Goal: Transaction & Acquisition: Purchase product/service

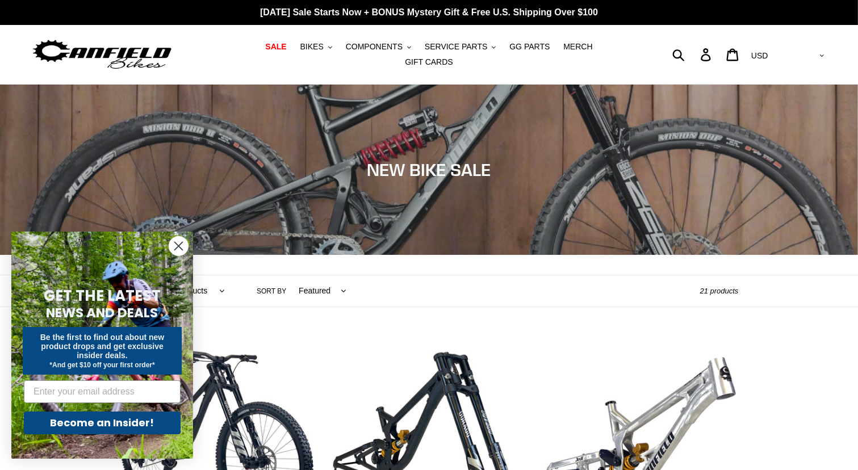
click at [184, 244] on circle "Close dialog" at bounding box center [178, 246] width 19 height 19
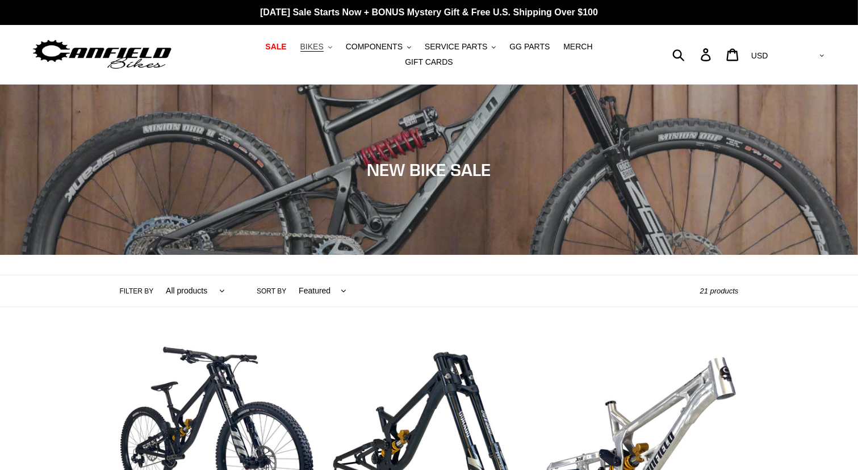
click at [328, 49] on icon ".cls-1{fill:#231f20}" at bounding box center [330, 47] width 4 height 4
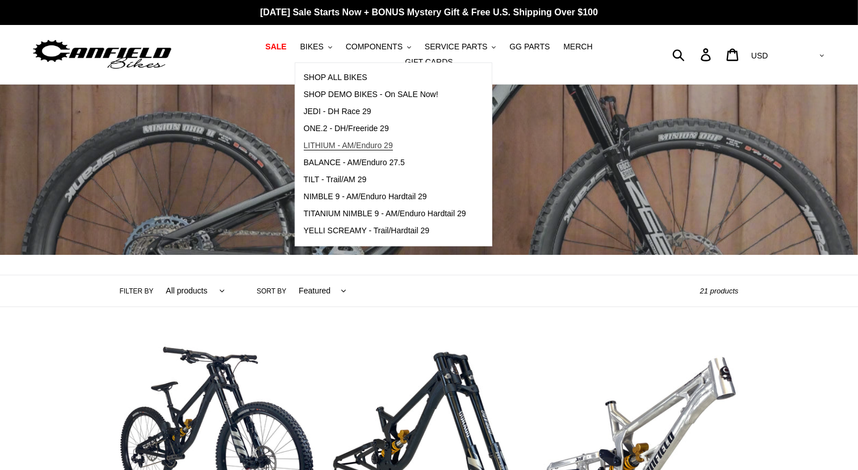
click at [327, 148] on span "LITHIUM - AM/Enduro 29" at bounding box center [348, 146] width 89 height 10
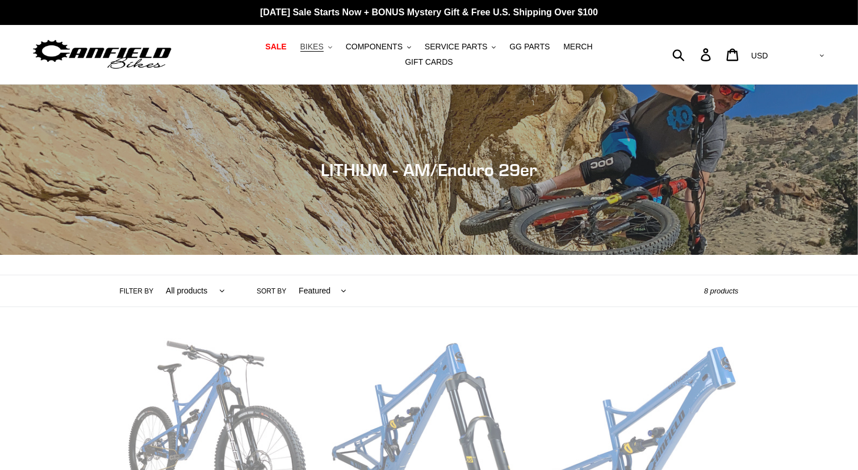
click at [328, 48] on icon "button" at bounding box center [330, 47] width 4 height 2
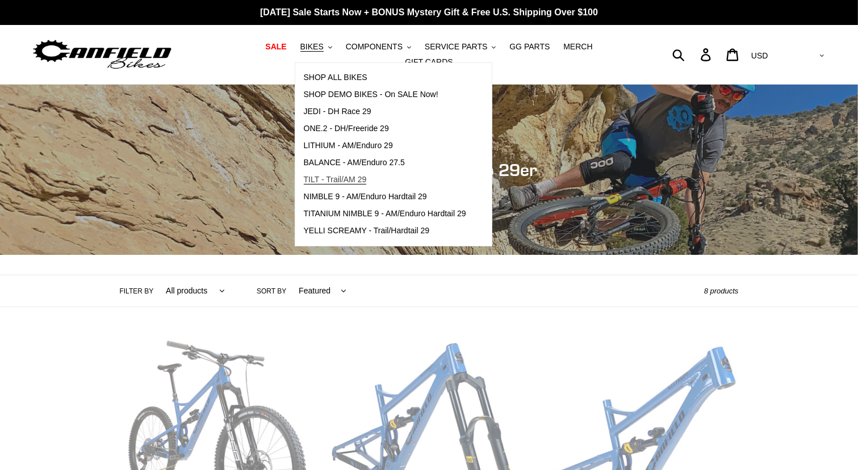
click at [318, 181] on span "TILT - Trail/AM 29" at bounding box center [335, 180] width 63 height 10
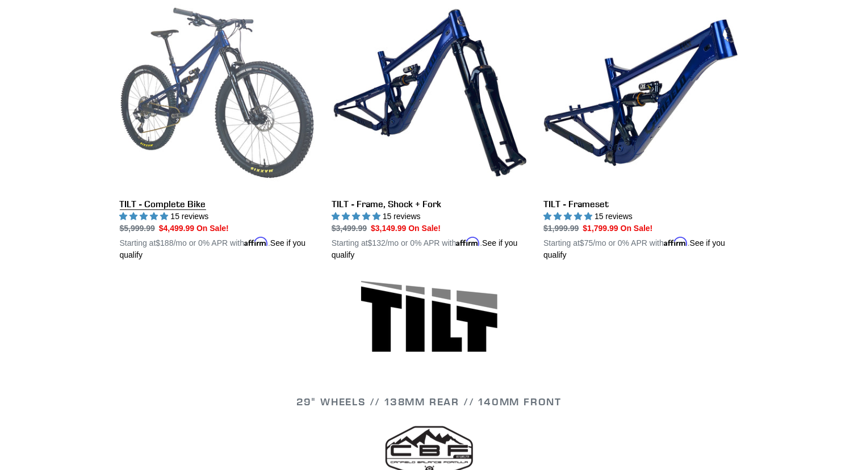
scroll to position [273, 0]
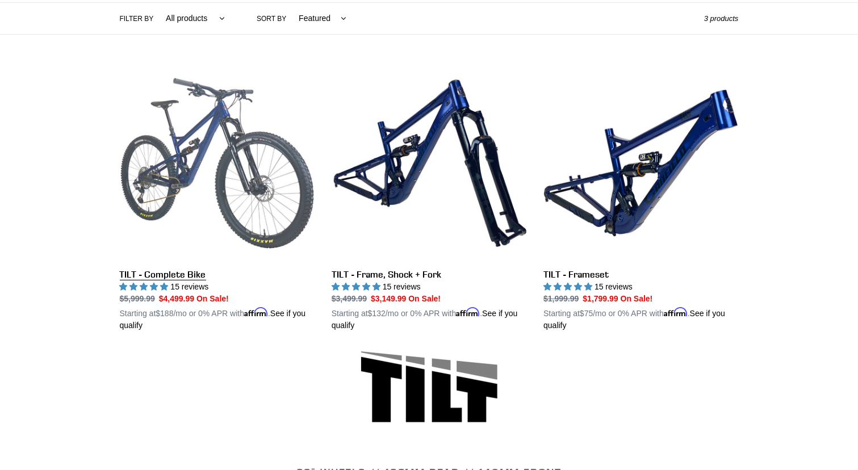
click at [205, 170] on link "TILT - Complete Bike" at bounding box center [217, 199] width 195 height 266
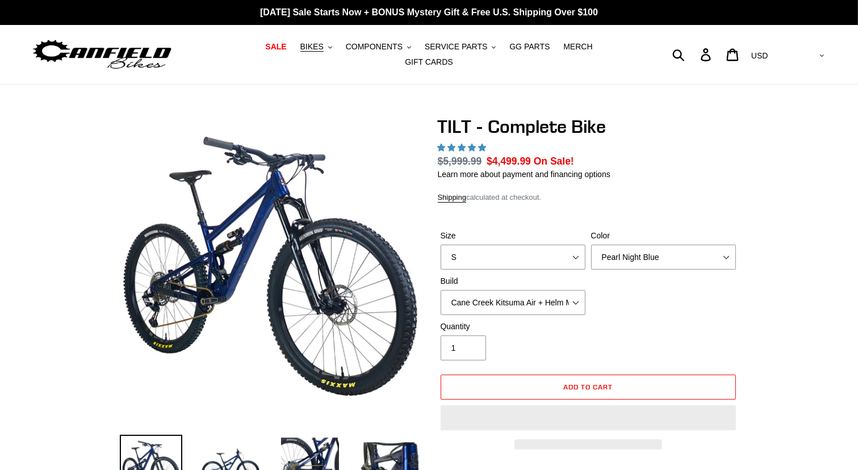
select select "highest-rating"
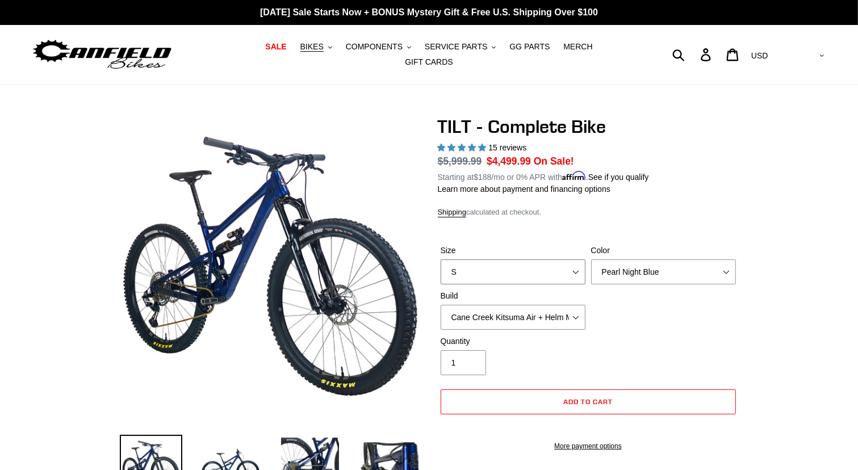
click at [575, 261] on select "S M L" at bounding box center [513, 272] width 145 height 25
select select "M"
click at [441, 260] on select "S M L" at bounding box center [513, 272] width 145 height 25
click at [730, 264] on select "Pearl Night Blue Stealth Silver Raw" at bounding box center [663, 272] width 145 height 25
click at [591, 260] on select "Pearl Night Blue Stealth Silver Raw" at bounding box center [663, 272] width 145 height 25
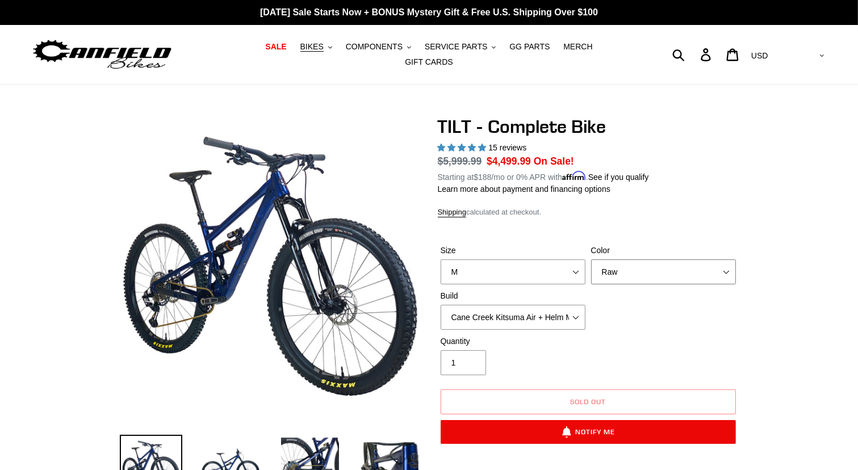
click at [727, 260] on select "Pearl Night Blue Stealth Silver Raw" at bounding box center [663, 272] width 145 height 25
click at [591, 260] on select "Pearl Night Blue Stealth Silver Raw" at bounding box center [663, 272] width 145 height 25
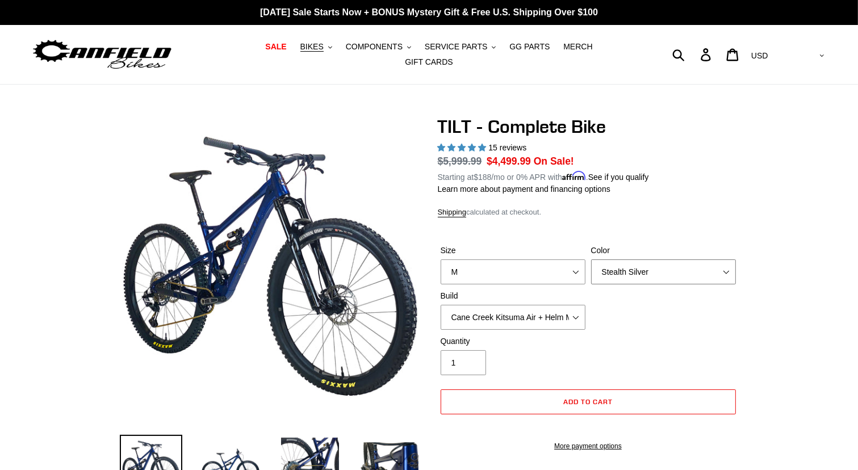
click at [725, 263] on select "Pearl Night Blue Stealth Silver Raw" at bounding box center [663, 272] width 145 height 25
select select "Pearl Night Blue"
click at [591, 260] on select "Pearl Night Blue Stealth Silver Raw" at bounding box center [663, 272] width 145 height 25
click at [577, 311] on select "Cane Creek Kitsuma Air + Helm MKII 140 + SRAM GX Cane Creek Kitsuma Air + Helm …" at bounding box center [513, 317] width 145 height 25
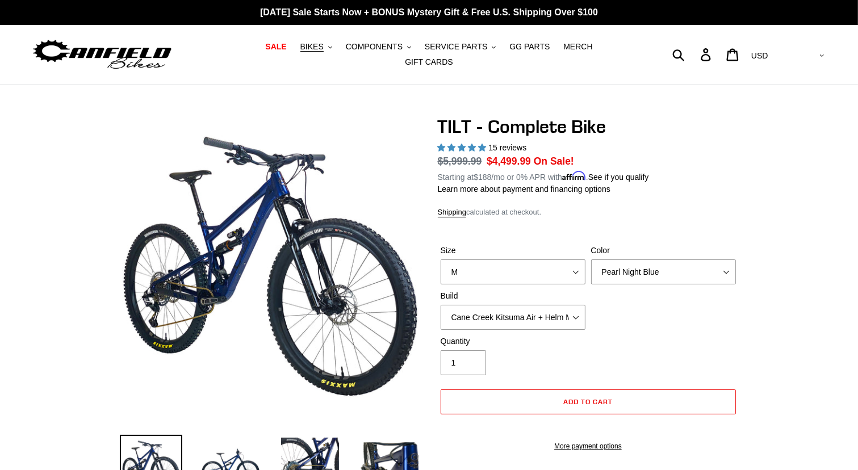
click at [576, 308] on select "Cane Creek Kitsuma Air + Helm MKII 140 + SRAM GX Cane Creek Kitsuma Air + Helm …" at bounding box center [513, 317] width 145 height 25
click at [441, 305] on select "Cane Creek Kitsuma Air + Helm MKII 140 + SRAM GX Cane Creek Kitsuma Air + Helm …" at bounding box center [513, 317] width 145 height 25
click at [576, 312] on select "Cane Creek Kitsuma Air + Helm MKII 140 + SRAM GX Cane Creek Kitsuma Air + Helm …" at bounding box center [513, 317] width 145 height 25
click at [441, 305] on select "Cane Creek Kitsuma Air + Helm MKII 140 + SRAM GX Cane Creek Kitsuma Air + Helm …" at bounding box center [513, 317] width 145 height 25
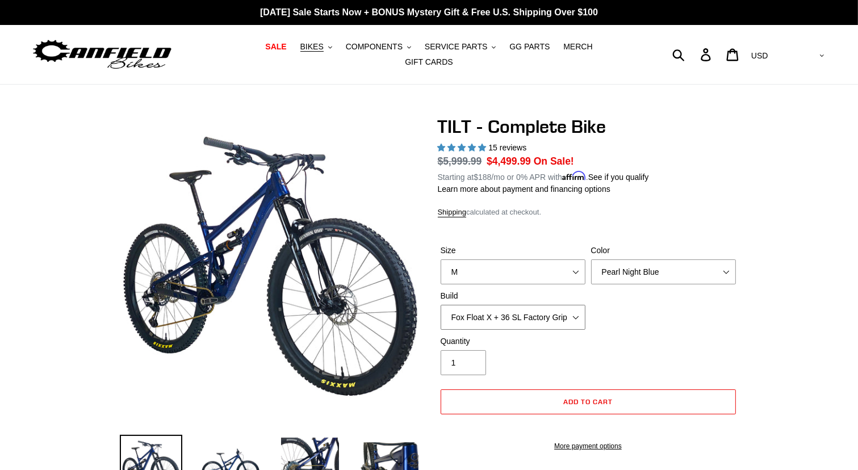
click at [578, 309] on select "Cane Creek Kitsuma Air + Helm MKII 140 + SRAM GX Cane Creek Kitsuma Air + Helm …" at bounding box center [513, 317] width 145 height 25
select select "Fox Float X + 36 SL Factory Grip X 140 + SRAM XO"
click at [441, 305] on select "Cane Creek Kitsuma Air + Helm MKII 140 + SRAM GX Cane Creek Kitsuma Air + Helm …" at bounding box center [513, 317] width 145 height 25
click at [407, 49] on icon ".cls-1{fill:#231f20}" at bounding box center [409, 47] width 4 height 4
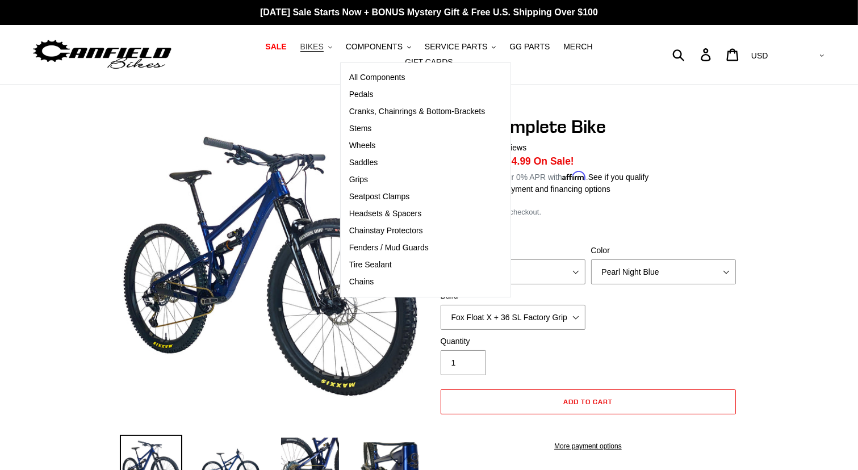
click at [307, 53] on button "BIKES .cls-1{fill:#231f20}" at bounding box center [316, 46] width 43 height 15
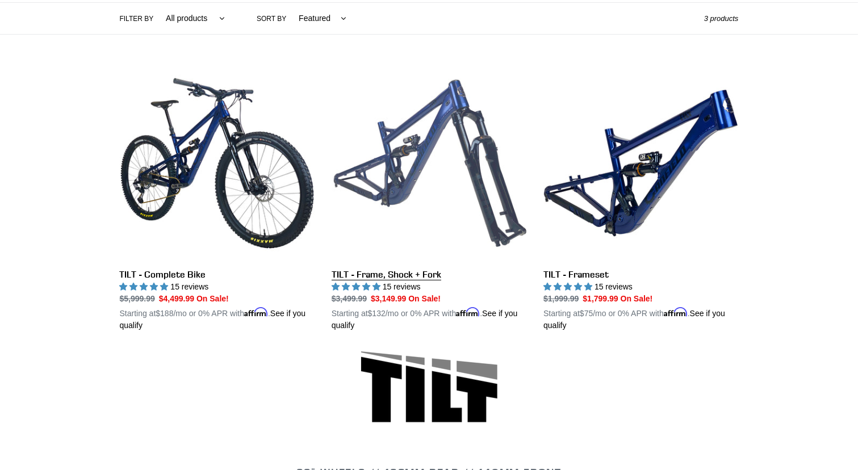
click at [458, 153] on link "TILT - Frame, Shock + Fork" at bounding box center [429, 199] width 195 height 266
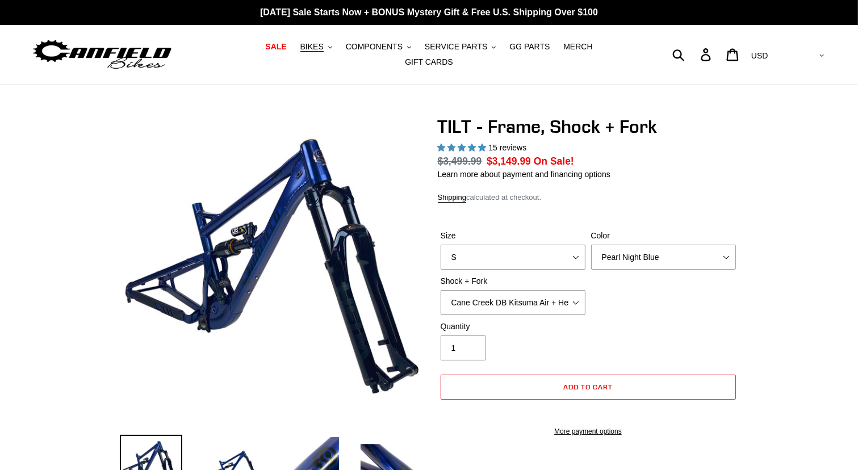
select select "highest-rating"
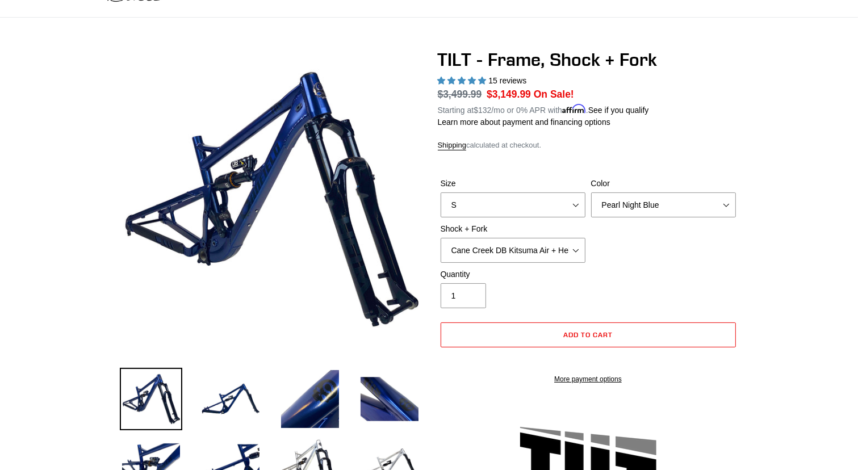
scroll to position [68, 0]
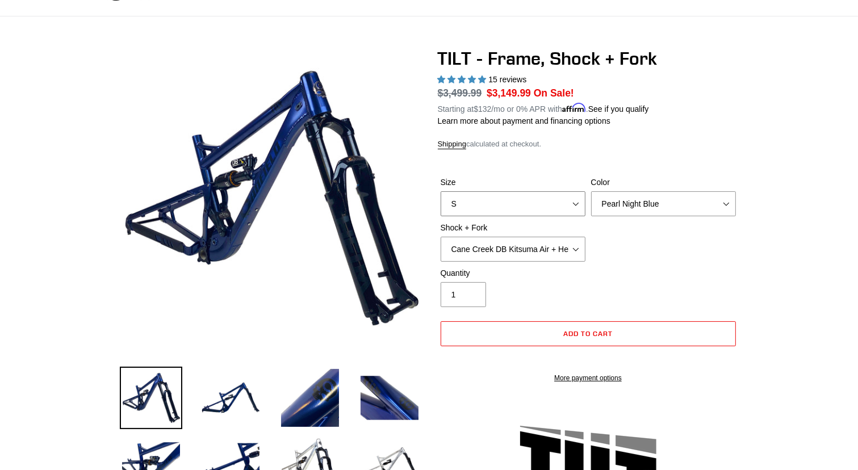
click at [574, 194] on select "S M L XL" at bounding box center [513, 203] width 145 height 25
select select "M"
click at [441, 191] on select "S M L XL" at bounding box center [513, 203] width 145 height 25
click at [575, 240] on select "Cane Creek DB Kitsuma Air + Helm MKII 140mm Cane Creek DB Kitsuma Air + Fox 36 …" at bounding box center [513, 249] width 145 height 25
click at [441, 237] on select "Cane Creek DB Kitsuma Air + Helm MKII 140mm Cane Creek DB Kitsuma Air + Fox 36 …" at bounding box center [513, 249] width 145 height 25
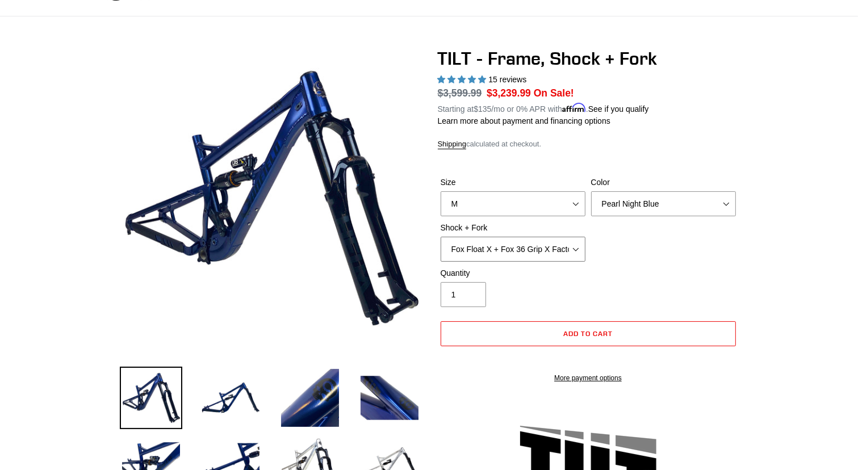
click at [577, 244] on select "Cane Creek DB Kitsuma Air + Helm MKII 140mm Cane Creek DB Kitsuma Air + Fox 36 …" at bounding box center [513, 249] width 145 height 25
click at [441, 237] on select "Cane Creek DB Kitsuma Air + Helm MKII 140mm Cane Creek DB Kitsuma Air + Fox 36 …" at bounding box center [513, 249] width 145 height 25
click at [577, 240] on select "Cane Creek DB Kitsuma Air + Helm MKII 140mm Cane Creek DB Kitsuma Air + Fox 36 …" at bounding box center [513, 249] width 145 height 25
click at [441, 237] on select "Cane Creek DB Kitsuma Air + Helm MKII 140mm Cane Creek DB Kitsuma Air + Fox 36 …" at bounding box center [513, 249] width 145 height 25
click at [577, 242] on select "Cane Creek DB Kitsuma Air + Helm MKII 140mm Cane Creek DB Kitsuma Air + Fox 36 …" at bounding box center [513, 249] width 145 height 25
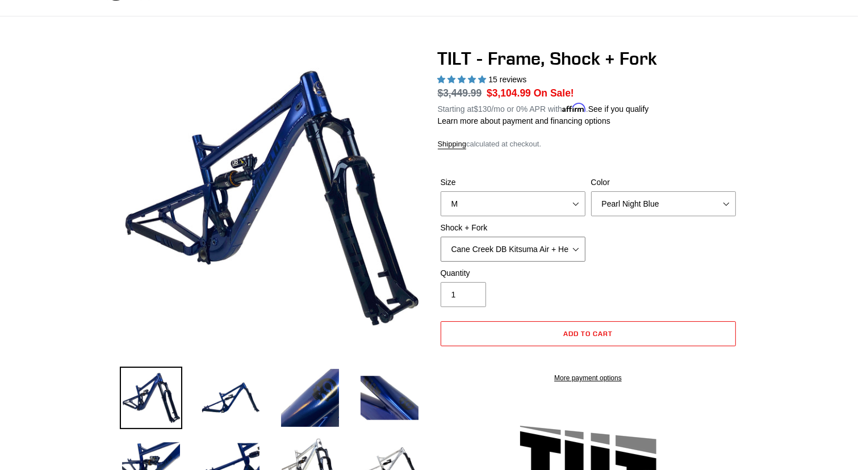
click at [441, 237] on select "Cane Creek DB Kitsuma Air + Helm MKII 140mm Cane Creek DB Kitsuma Air + Fox 36 …" at bounding box center [513, 249] width 145 height 25
click at [575, 242] on select "Cane Creek DB Kitsuma Air + Helm MKII 140mm Cane Creek DB Kitsuma Air + Fox 36 …" at bounding box center [513, 249] width 145 height 25
select select "Fox Float X + Fox 36 Grip X Factory 150mm"
click at [441, 237] on select "Cane Creek DB Kitsuma Air + Helm MKII 140mm Cane Creek DB Kitsuma Air + Fox 36 …" at bounding box center [513, 249] width 145 height 25
click at [576, 243] on select "Cane Creek DB Kitsuma Air + Helm MKII 140mm Cane Creek DB Kitsuma Air + Fox 36 …" at bounding box center [513, 249] width 145 height 25
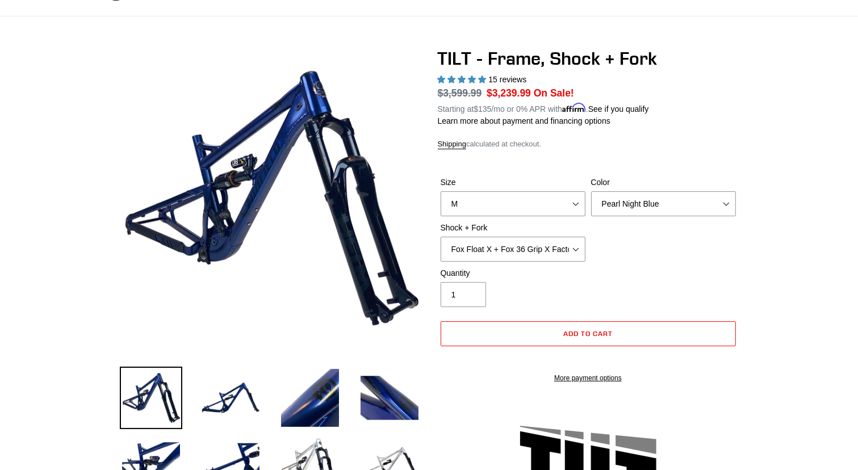
drag, startPoint x: 20, startPoint y: 2, endPoint x: 52, endPoint y: 127, distance: 129.5
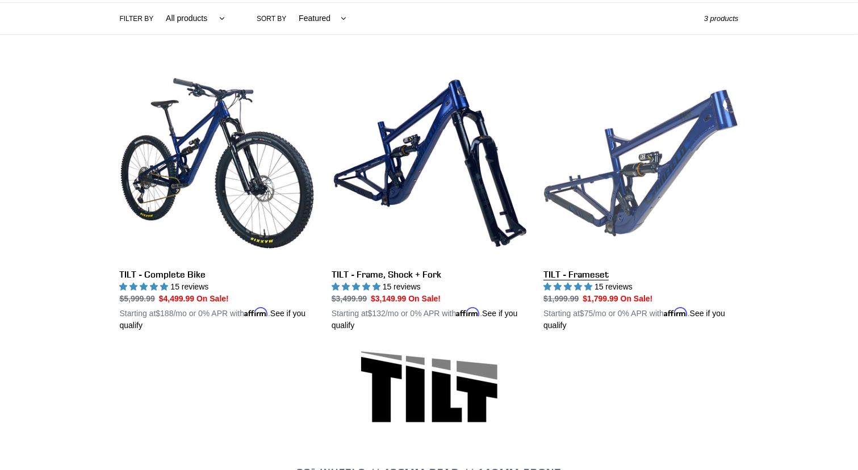
click at [617, 168] on link "TILT - Frameset" at bounding box center [641, 199] width 195 height 266
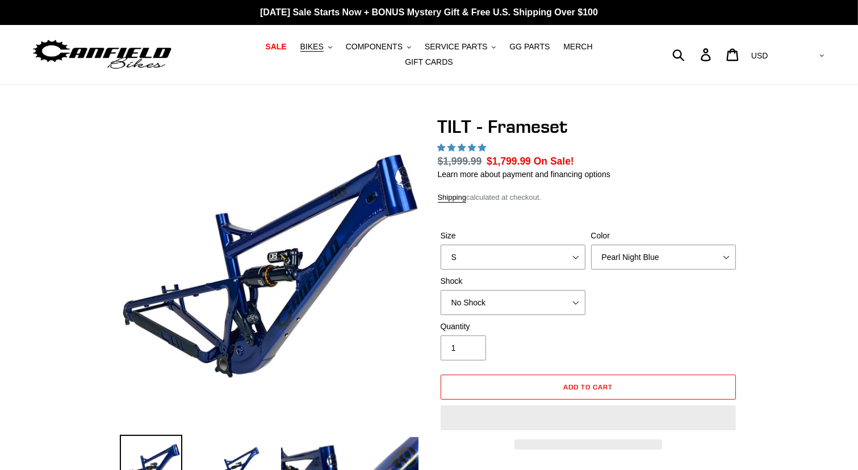
select select "highest-rating"
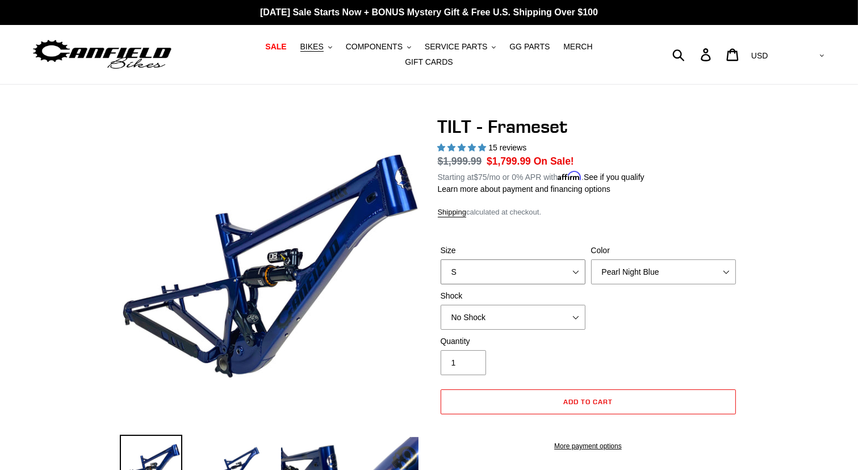
click at [576, 263] on select "S M L XL" at bounding box center [513, 272] width 145 height 25
select select "M"
click at [441, 260] on select "S M L XL" at bounding box center [513, 272] width 145 height 25
click at [577, 310] on select "No Shock Cane Creek DB Kitsuma Air RockShox Deluxe Ultimate Fox FLOAT X EXT Sto…" at bounding box center [513, 317] width 145 height 25
select select "Fox FLOAT X"
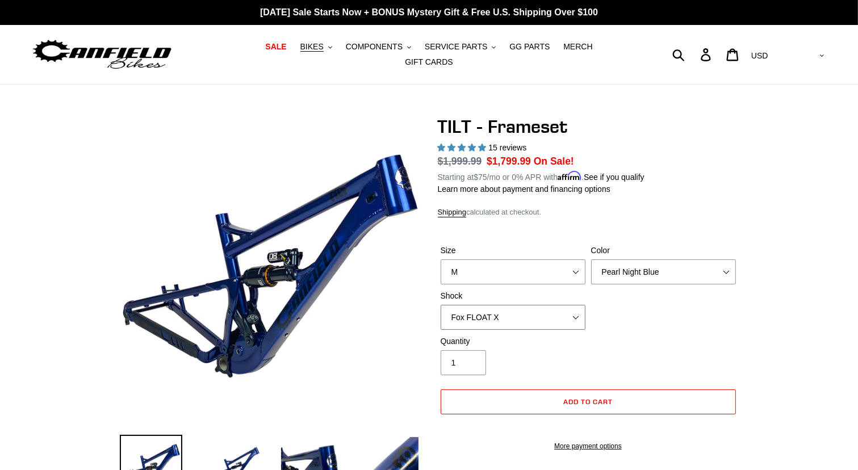
click at [441, 305] on select "No Shock Cane Creek DB Kitsuma Air RockShox Deluxe Ultimate Fox FLOAT X EXT Sto…" at bounding box center [513, 317] width 145 height 25
click at [725, 268] on select "Pearl Night Blue Stealth Silver" at bounding box center [663, 272] width 145 height 25
click at [591, 260] on select "Pearl Night Blue Stealth Silver" at bounding box center [663, 272] width 145 height 25
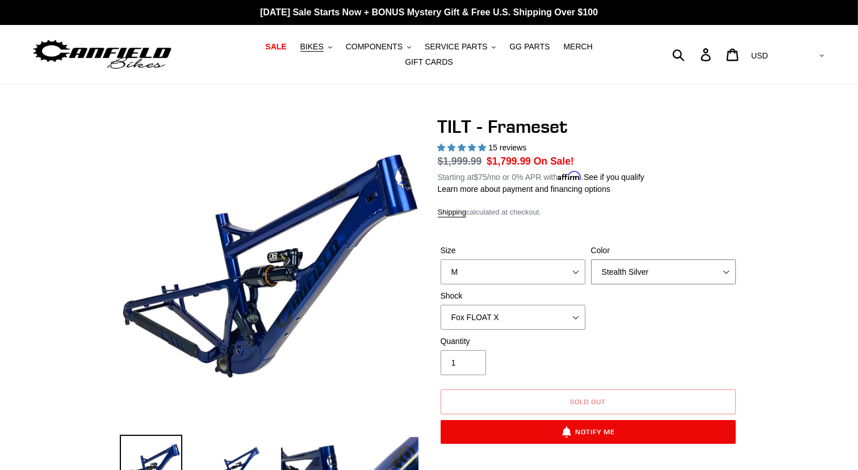
click at [728, 265] on select "Pearl Night Blue Stealth Silver" at bounding box center [663, 272] width 145 height 25
click at [591, 260] on select "Pearl Night Blue Stealth Silver" at bounding box center [663, 272] width 145 height 25
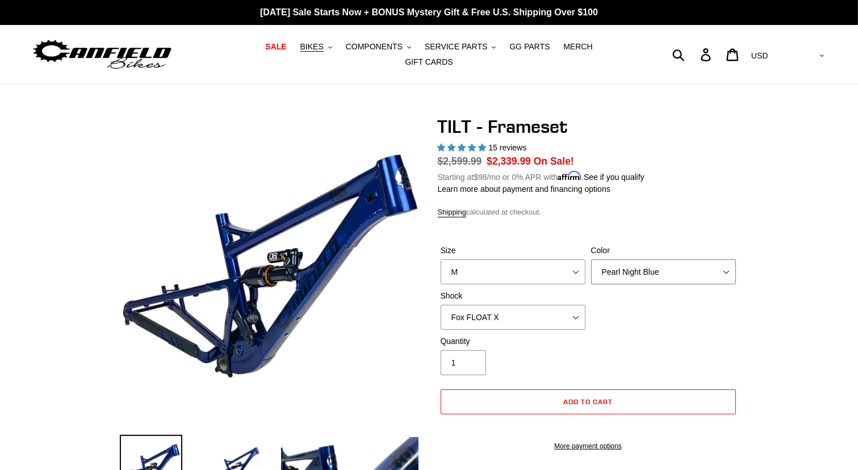
select select "Stealth Silver"
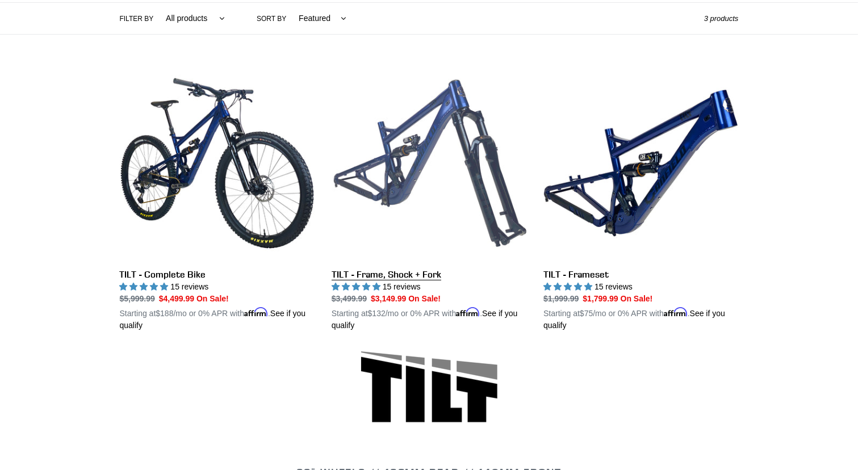
click at [463, 134] on link "TILT - Frame, Shock + Fork" at bounding box center [429, 199] width 195 height 266
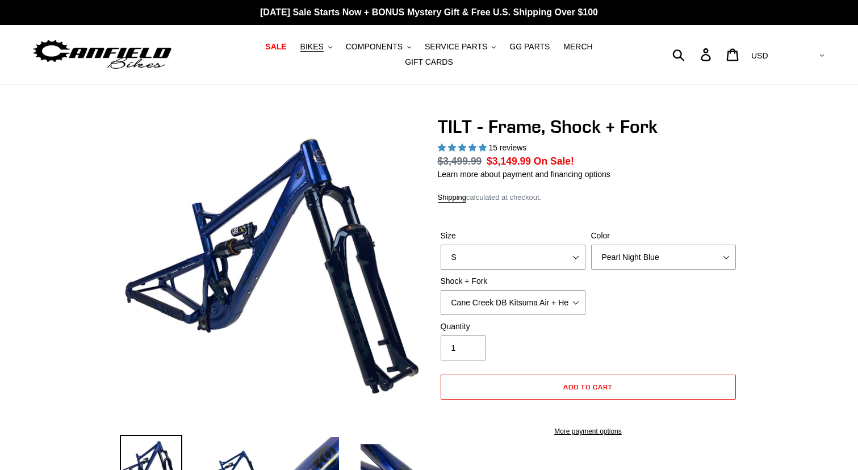
select select "highest-rating"
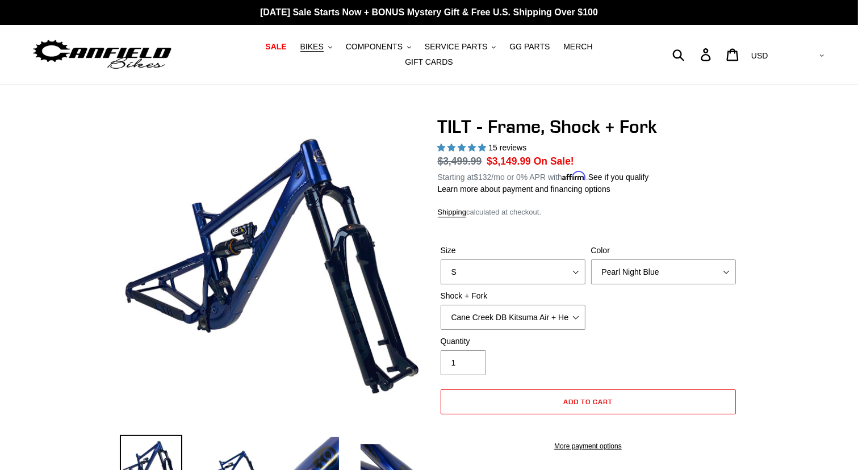
click at [577, 297] on div "Shock + Fork Cane Creek DB Kitsuma Air + Helm MKII 140mm Cane Creek DB Kitsuma …" at bounding box center [513, 310] width 151 height 40
click at [576, 311] on select "Cane Creek DB Kitsuma Air + Helm MKII 140mm Cane Creek DB Kitsuma Air + Fox 36 …" at bounding box center [513, 317] width 145 height 25
select select "Cane Creek DB Kitsuma Air + Fox 36 SL Factory Grip X 140mm"
click at [441, 305] on select "Cane Creek DB Kitsuma Air + Helm MKII 140mm Cane Creek DB Kitsuma Air + Fox 36 …" at bounding box center [513, 317] width 145 height 25
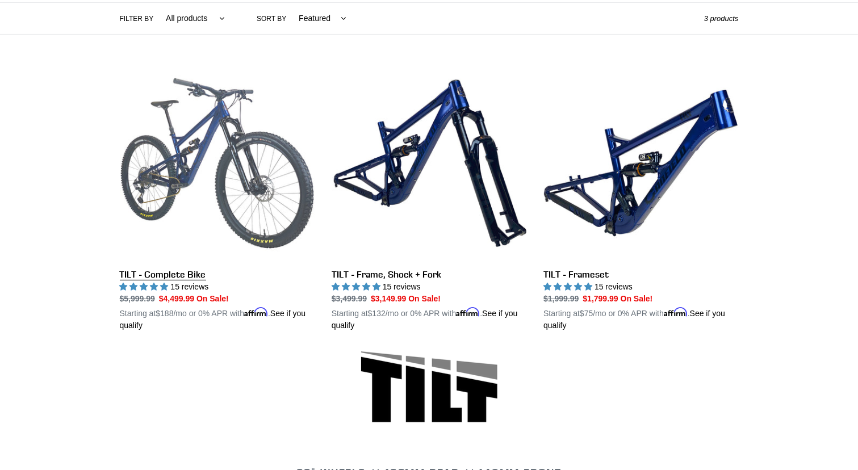
click at [186, 132] on link "TILT - Complete Bike" at bounding box center [217, 199] width 195 height 266
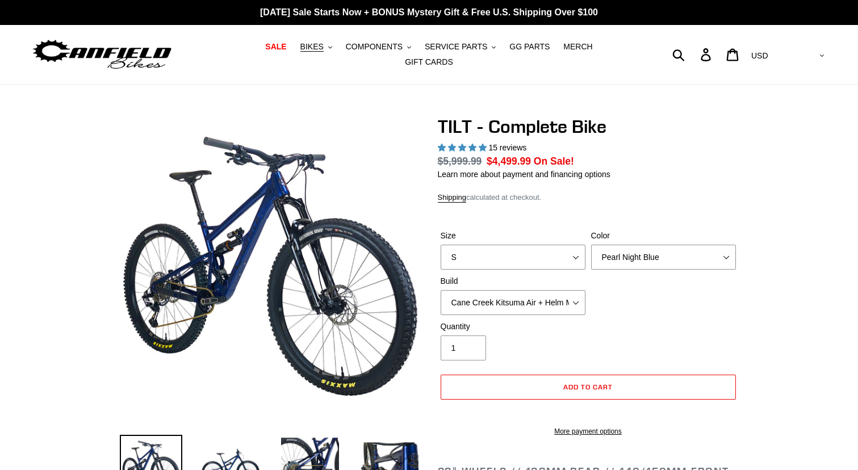
select select "highest-rating"
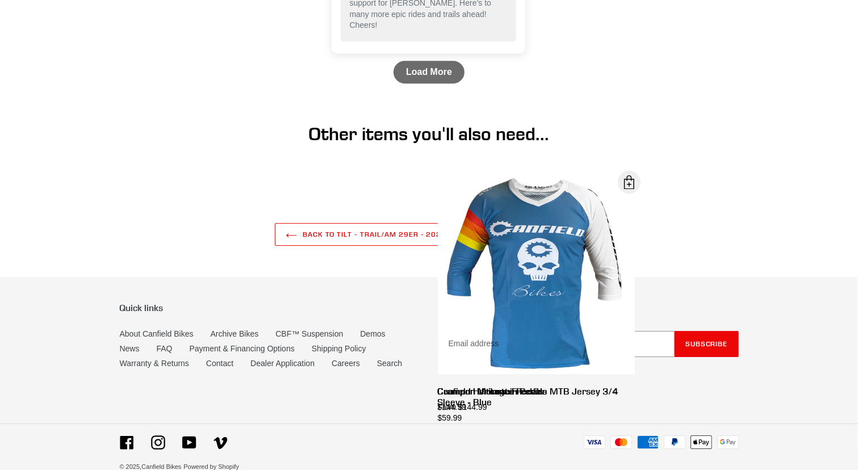
scroll to position [3631, 0]
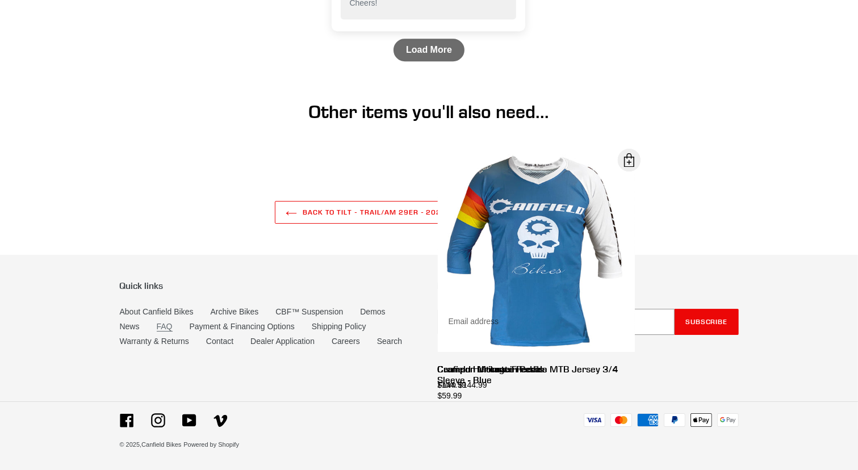
click at [160, 323] on link "FAQ" at bounding box center [165, 327] width 16 height 10
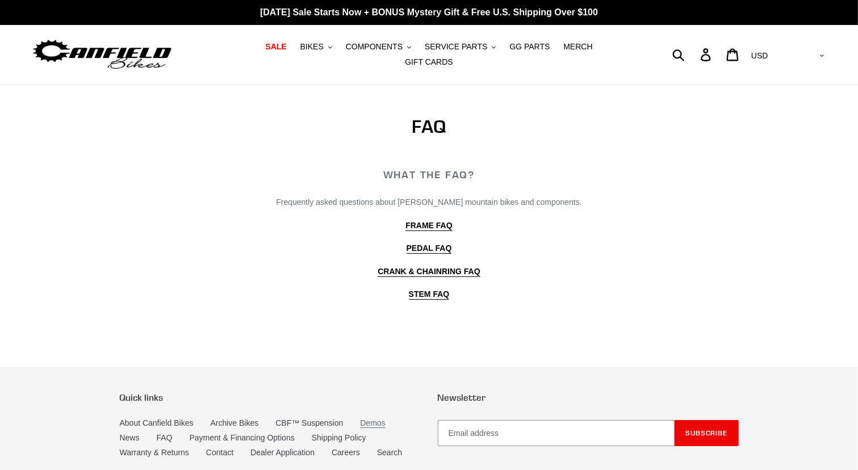
click at [364, 419] on link "Demos" at bounding box center [372, 424] width 25 height 10
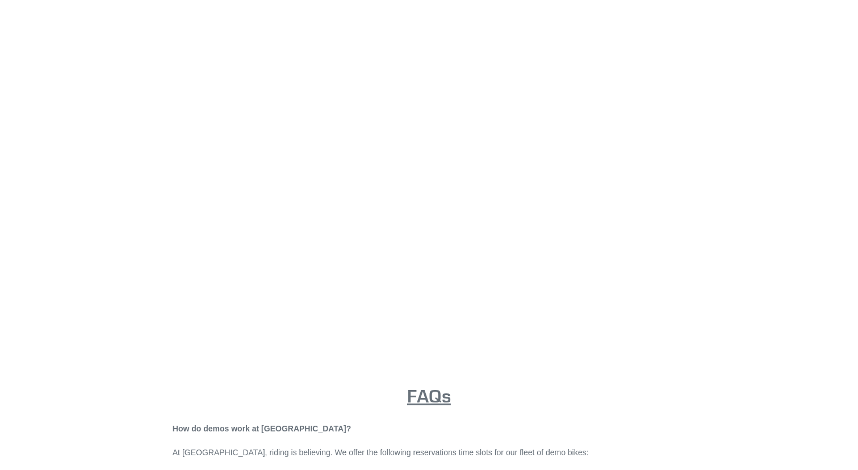
scroll to position [830, 0]
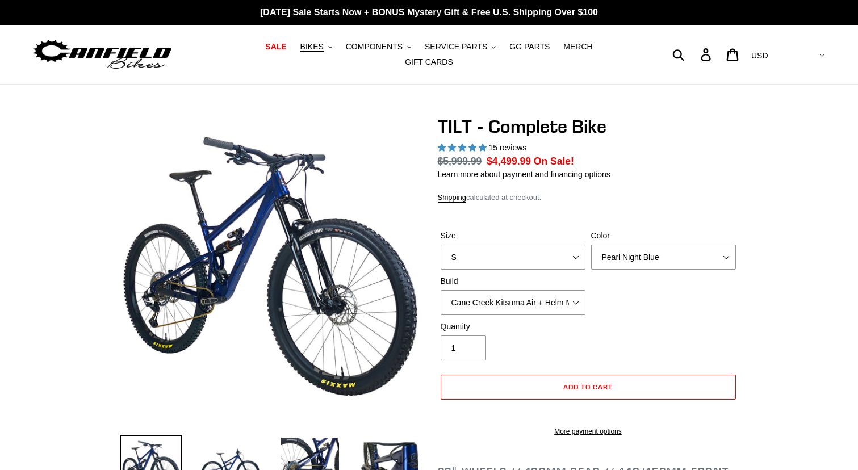
select select "highest-rating"
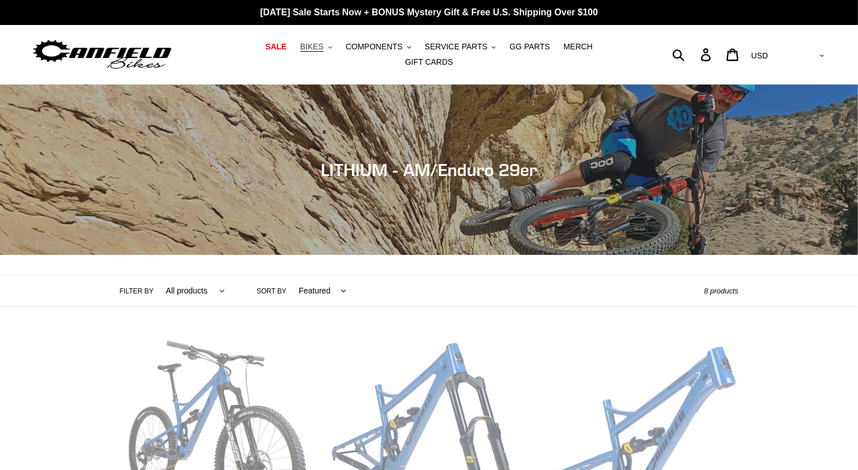
click at [306, 54] on button "BIKES .cls-1{fill:#231f20}" at bounding box center [316, 46] width 43 height 15
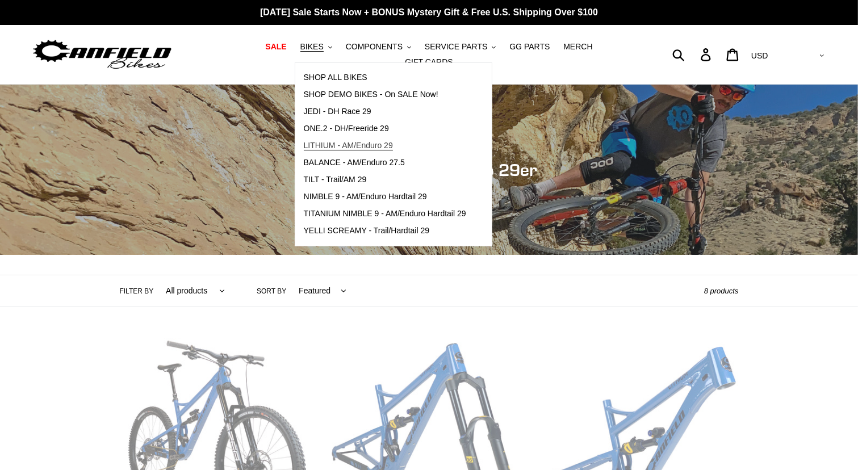
click at [336, 151] on span "LITHIUM - AM/Enduro 29" at bounding box center [348, 146] width 89 height 10
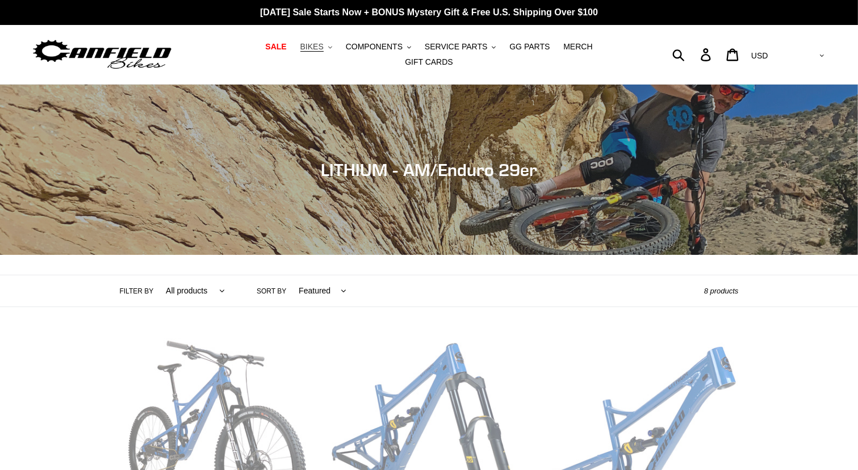
click at [302, 52] on span "BIKES" at bounding box center [312, 47] width 23 height 10
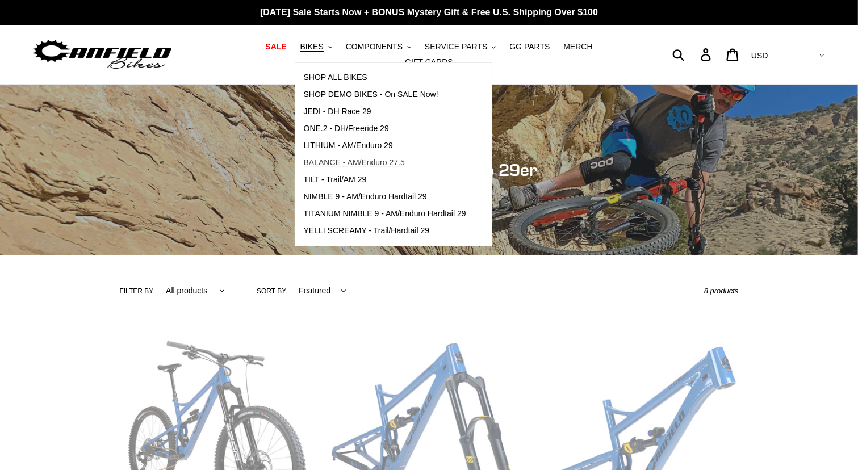
click at [318, 166] on span "BALANCE - AM/Enduro 27.5" at bounding box center [354, 163] width 101 height 10
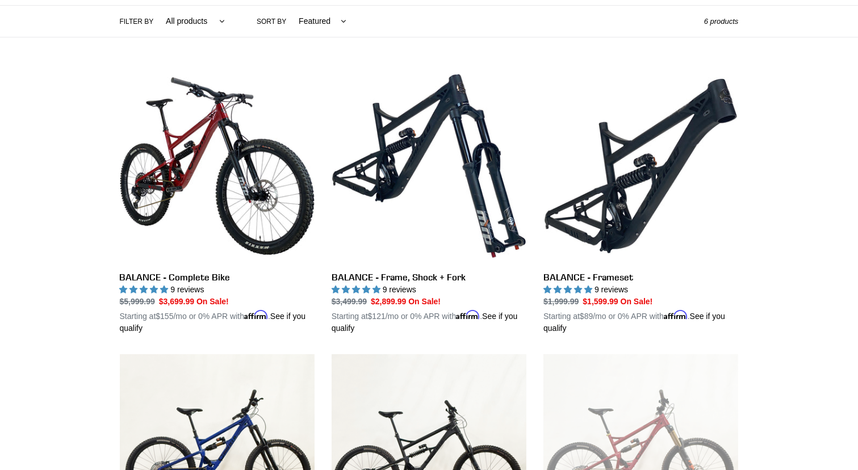
scroll to position [273, 0]
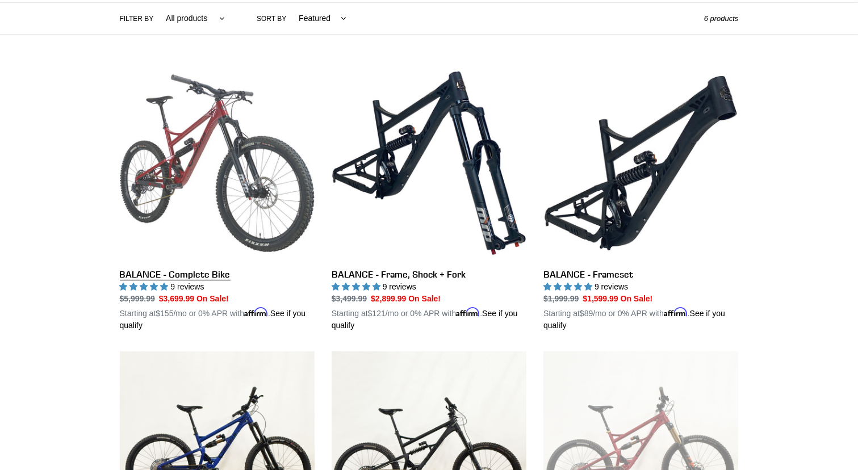
click at [204, 170] on link "BALANCE - Complete Bike" at bounding box center [217, 199] width 195 height 266
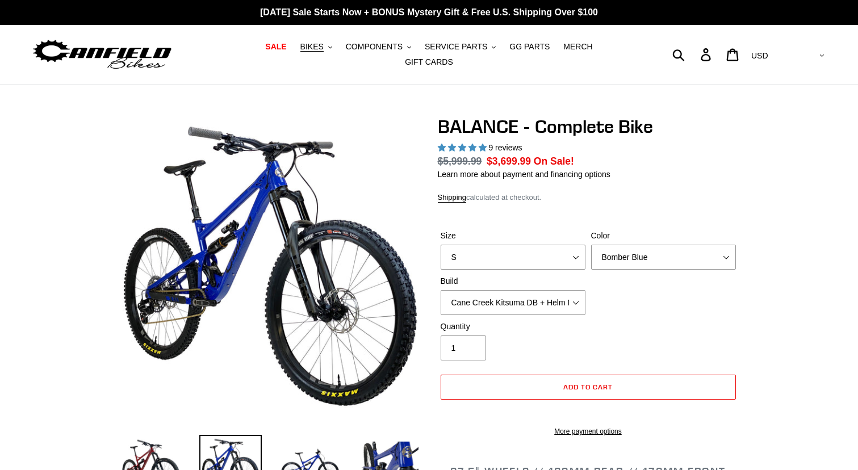
select select "highest-rating"
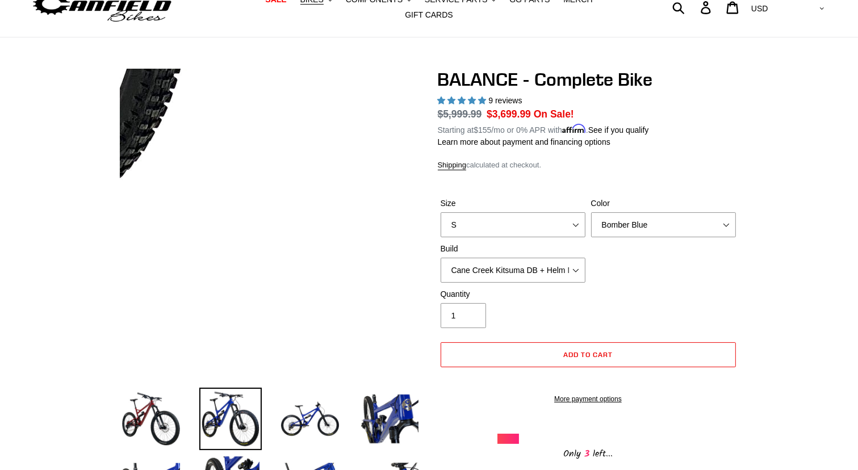
scroll to position [45, 0]
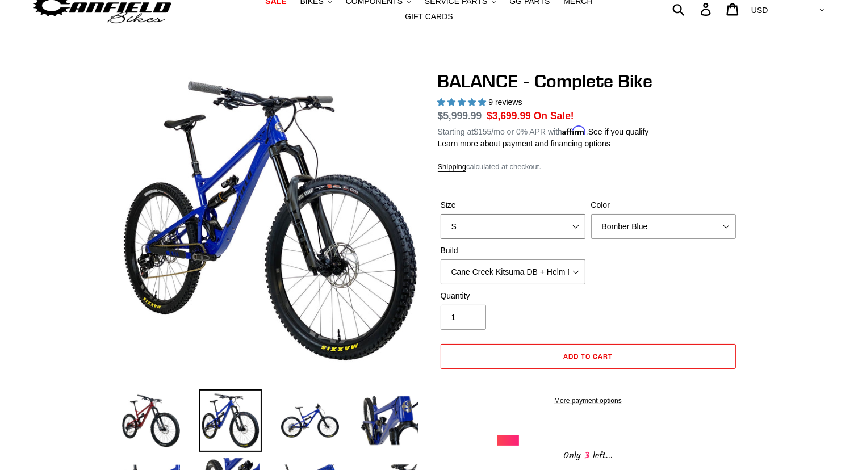
click at [575, 215] on select "S M L XL" at bounding box center [513, 226] width 145 height 25
select select "M"
click at [441, 214] on select "S M L XL" at bounding box center [513, 226] width 145 height 25
click at [576, 268] on select "Cane Creek Kitsuma DB + Helm MKII + SRAM GX Cane Creek Kitsuma DB + Helm MKII +…" at bounding box center [513, 272] width 145 height 25
click at [441, 260] on select "Cane Creek Kitsuma DB + Helm MKII + SRAM GX Cane Creek Kitsuma DB + Helm MKII +…" at bounding box center [513, 272] width 145 height 25
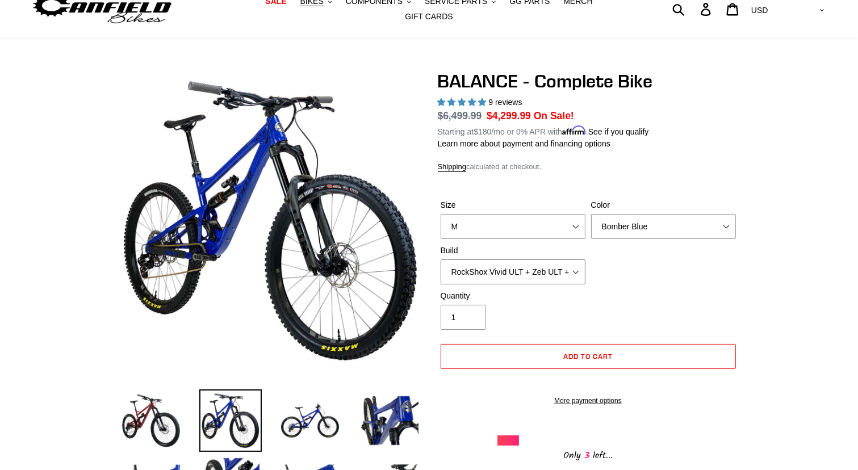
select select "RockShox Vivid ULT + Zeb ULT + Shimano XT"
click at [716, 115] on dl "Regular price $6,299.99 Sale price $3,999.99 On Sale! Unit price / per Starting…" at bounding box center [588, 124] width 301 height 30
click at [307, 9] on button "BIKES .cls-1{fill:#231f20}" at bounding box center [316, 1] width 43 height 15
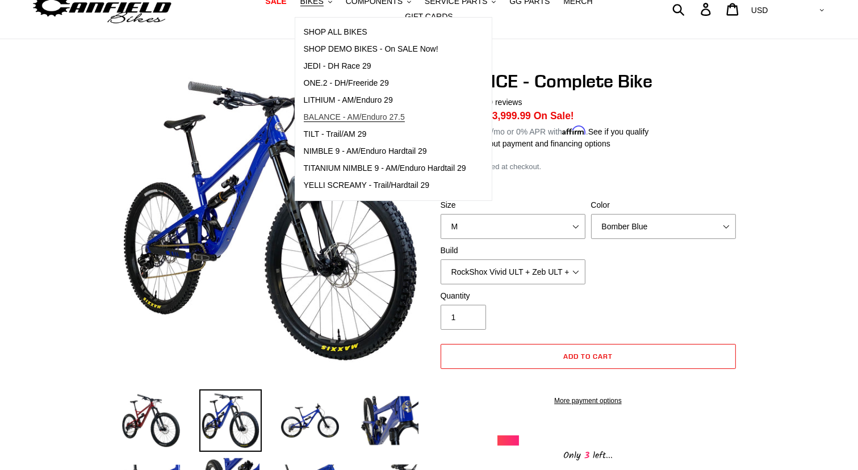
click at [359, 120] on span "BALANCE - AM/Enduro 27.5" at bounding box center [354, 117] width 101 height 10
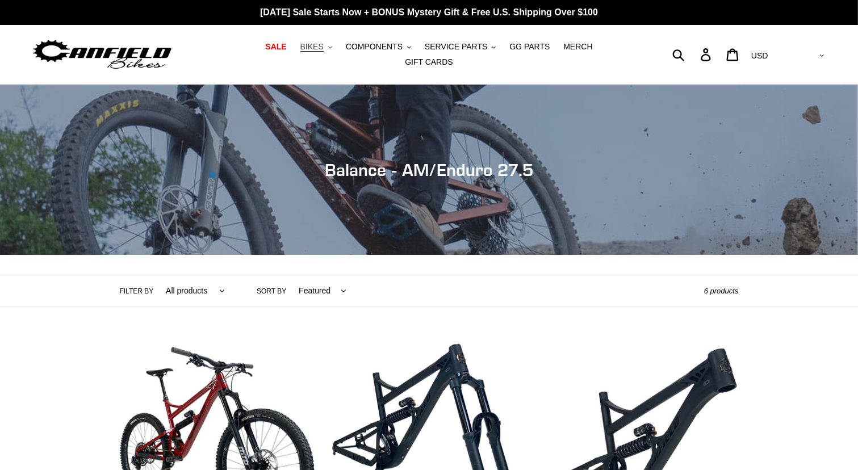
click at [307, 52] on button "BIKES .cls-1{fill:#231f20}" at bounding box center [316, 46] width 43 height 15
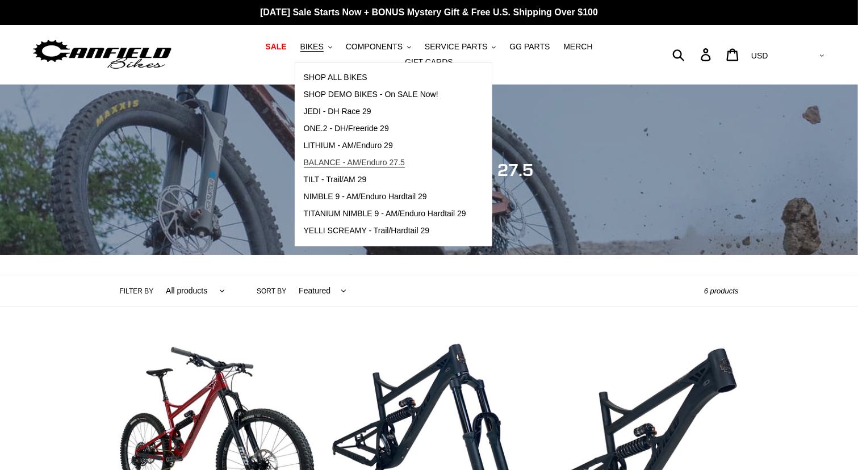
click at [332, 168] on span "BALANCE - AM/Enduro 27.5" at bounding box center [354, 163] width 101 height 10
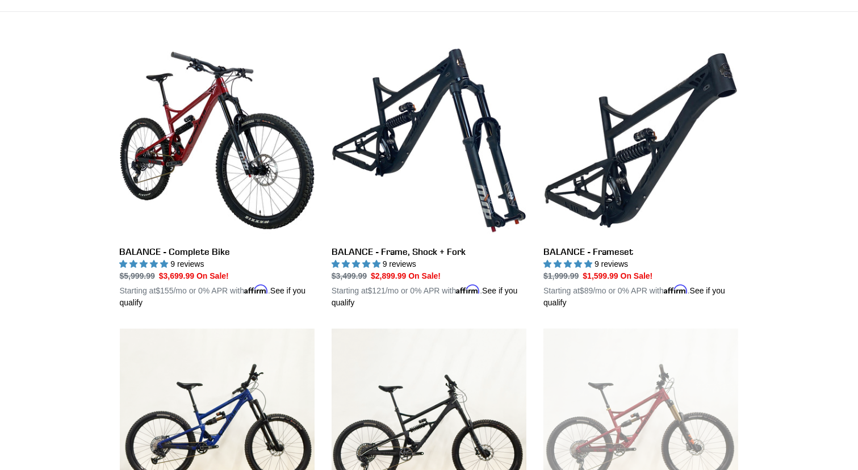
scroll to position [318, 0]
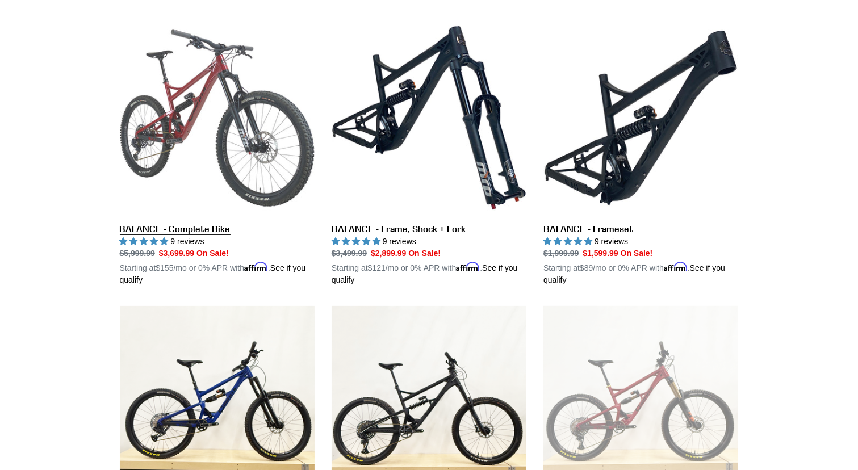
click at [224, 79] on link "BALANCE - Complete Bike" at bounding box center [217, 153] width 195 height 266
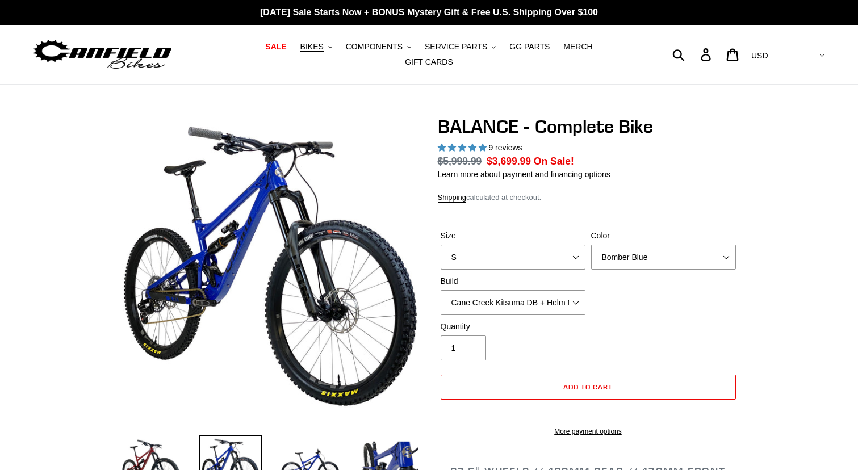
select select "highest-rating"
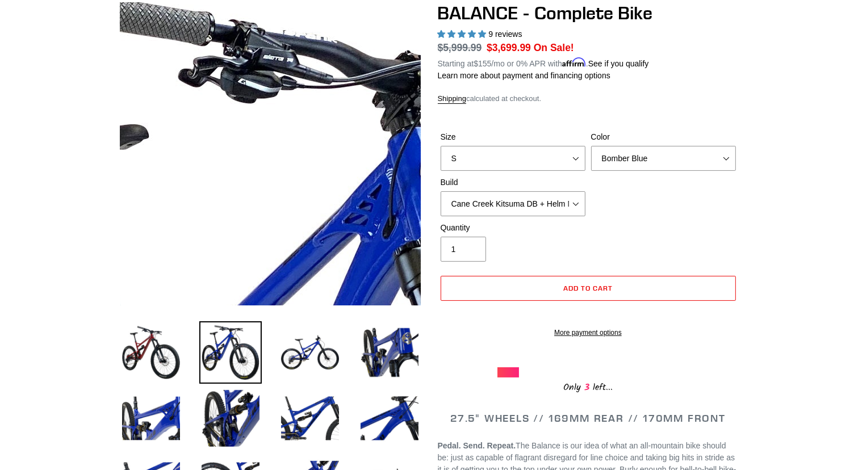
scroll to position [136, 0]
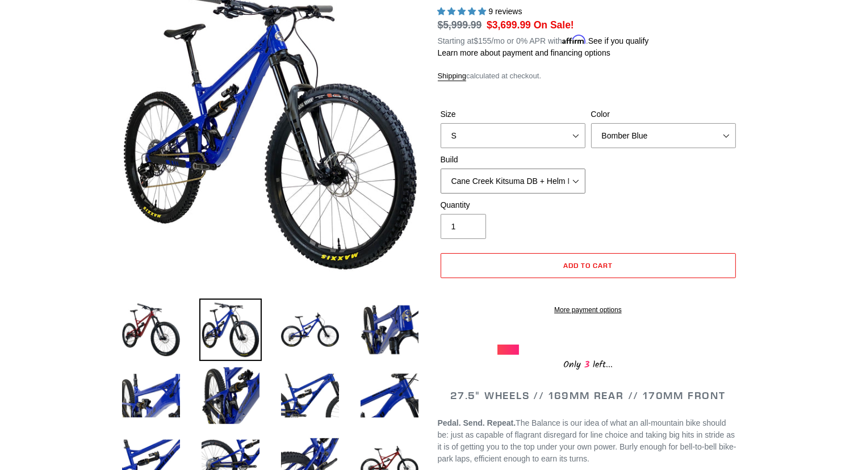
drag, startPoint x: 574, startPoint y: 174, endPoint x: 544, endPoint y: 178, distance: 30.5
click at [544, 178] on select "Cane Creek Kitsuma DB + Helm MKII + SRAM GX Cane Creek Kitsuma DB + Helm MKII +…" at bounding box center [513, 181] width 145 height 25
click at [441, 169] on select "Cane Creek Kitsuma DB + Helm MKII + SRAM GX Cane Creek Kitsuma DB + Helm MKII +…" at bounding box center [513, 181] width 145 height 25
click at [575, 174] on select "Cane Creek Kitsuma DB + Helm MKII + SRAM GX Cane Creek Kitsuma DB + Helm MKII +…" at bounding box center [513, 181] width 145 height 25
click at [441, 169] on select "Cane Creek Kitsuma DB + Helm MKII + SRAM GX Cane Creek Kitsuma DB + Helm MKII +…" at bounding box center [513, 181] width 145 height 25
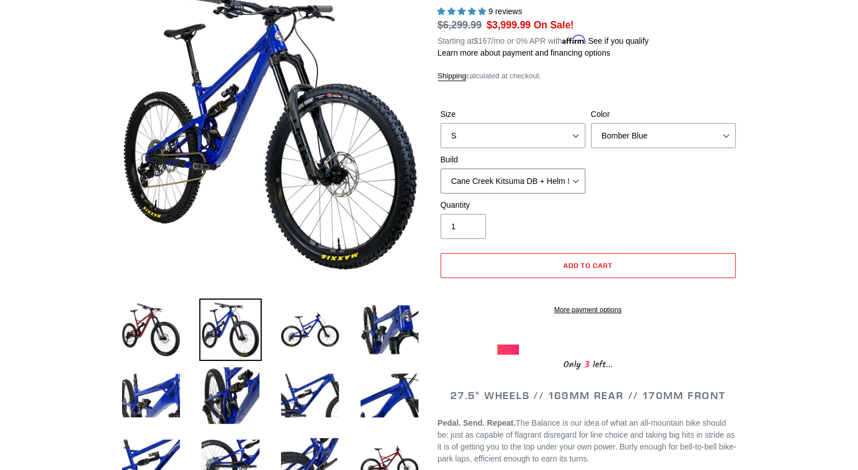
click at [577, 173] on select "Cane Creek Kitsuma DB + Helm MKII + SRAM GX Cane Creek Kitsuma DB + Helm MKII +…" at bounding box center [513, 181] width 145 height 25
click at [441, 169] on select "Cane Creek Kitsuma DB + Helm MKII + SRAM GX Cane Creek Kitsuma DB + Helm MKII +…" at bounding box center [513, 181] width 145 height 25
select select "RockShox Vivid ULT + Zeb ULT + Shimano XT"
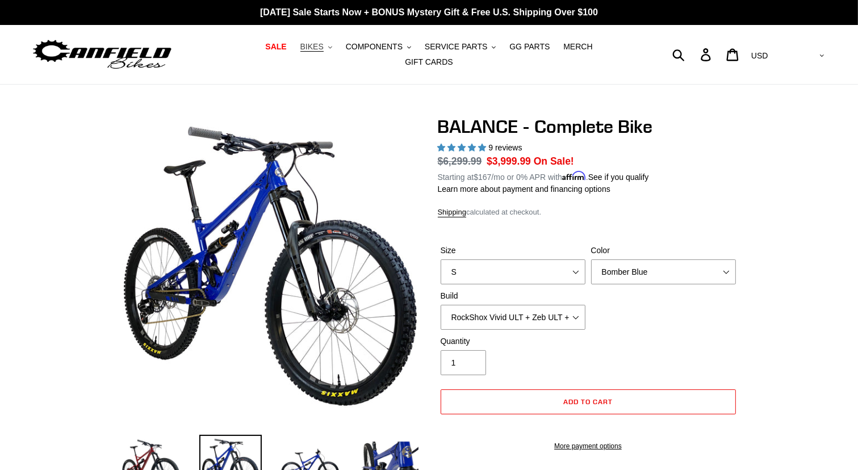
click at [307, 55] on button "BIKES .cls-1{fill:#231f20}" at bounding box center [316, 46] width 43 height 15
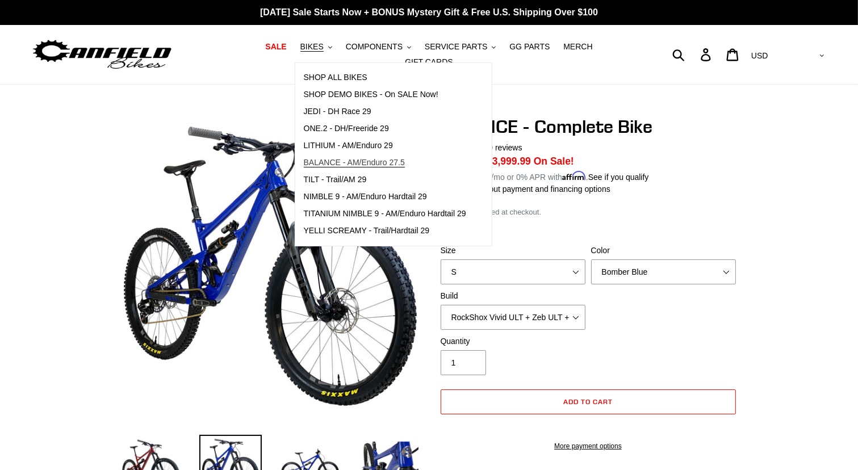
click at [336, 168] on span "BALANCE - AM/Enduro 27.5" at bounding box center [354, 163] width 101 height 10
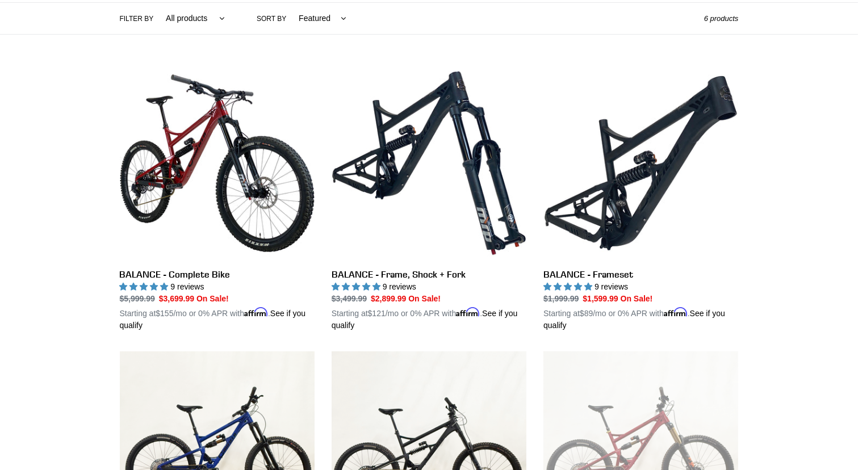
scroll to position [295, 0]
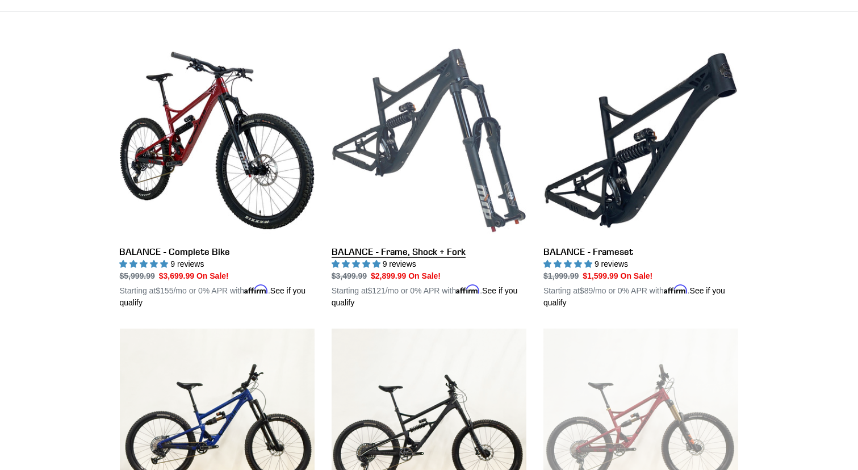
click at [456, 141] on link "BALANCE - Frame, Shock + Fork" at bounding box center [429, 176] width 195 height 266
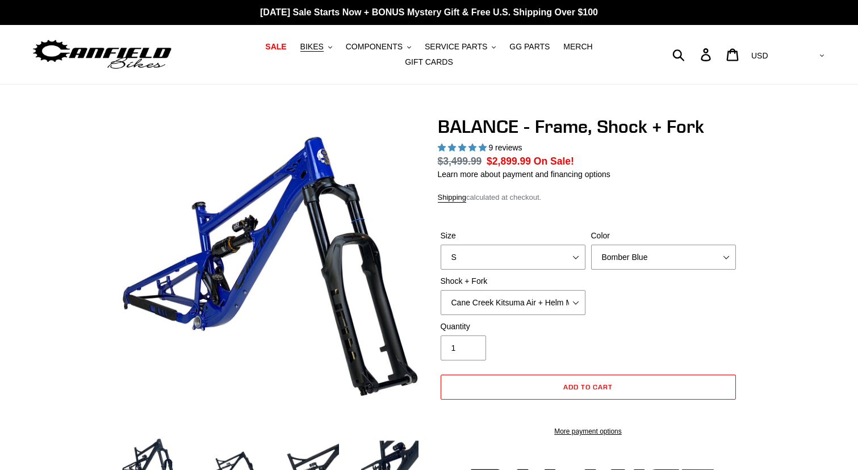
select select "highest-rating"
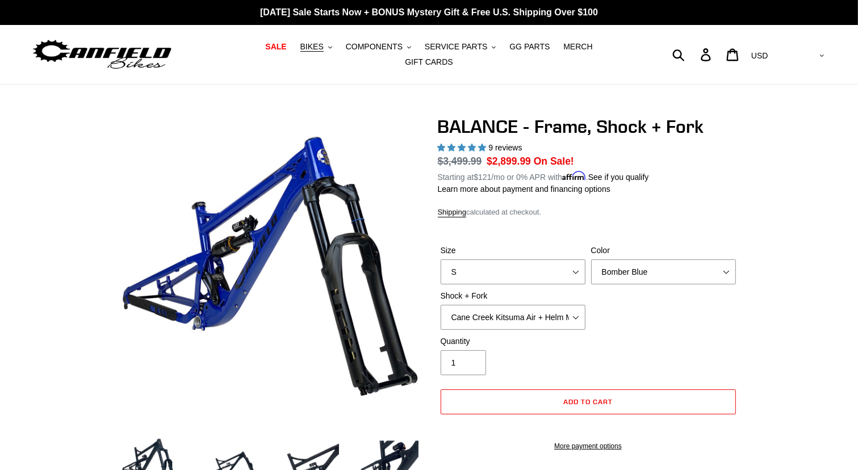
click at [576, 295] on div "Shock + Fork Cane Creek Kitsuma Air + Helm MKII 27.5 170mm Fox Float X2 or DHX2…" at bounding box center [513, 310] width 151 height 40
click at [575, 312] on select "Cane Creek Kitsuma Air + Helm MKII 27.5 170mm Fox Float X2 or DHX2 + Fox Float …" at bounding box center [513, 317] width 145 height 25
click at [441, 305] on select "Cane Creek Kitsuma Air + Helm MKII 27.5 170mm Fox Float X2 or DHX2 + Fox Float …" at bounding box center [513, 317] width 145 height 25
click at [576, 311] on select "Cane Creek Kitsuma Air + Helm MKII 27.5 170mm Fox Float X2 or DHX2 + Fox Float …" at bounding box center [513, 317] width 145 height 25
click at [441, 305] on select "Cane Creek Kitsuma Air + Helm MKII 27.5 170mm Fox Float X2 or DHX2 + Fox Float …" at bounding box center [513, 317] width 145 height 25
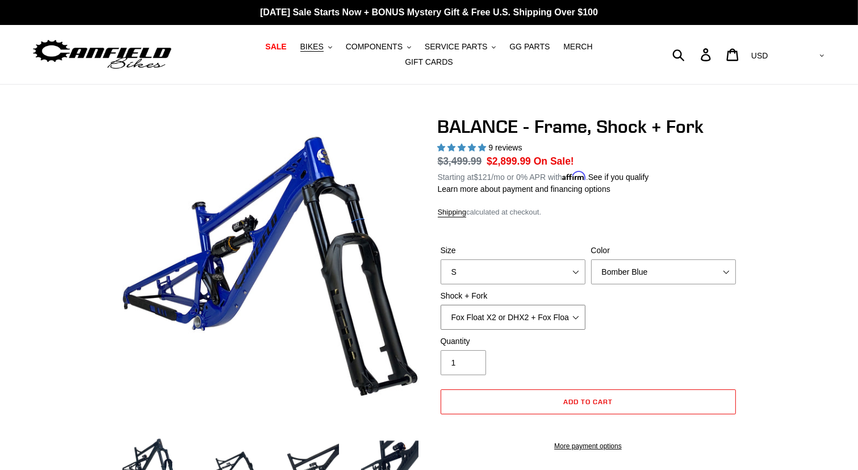
click at [580, 309] on select "Cane Creek Kitsuma Air + Helm MKII 27.5 170mm Fox Float X2 or DHX2 + Fox Float …" at bounding box center [513, 317] width 145 height 25
click at [441, 305] on select "Cane Creek Kitsuma Air + Helm MKII 27.5 170mm Fox Float X2 or DHX2 + Fox Float …" at bounding box center [513, 317] width 145 height 25
click at [576, 311] on select "Cane Creek Kitsuma Air + Helm MKII 27.5 170mm Fox Float X2 or DHX2 + Fox Float …" at bounding box center [513, 317] width 145 height 25
click at [441, 305] on select "Cane Creek Kitsuma Air + Helm MKII 27.5 170mm Fox Float X2 or DHX2 + Fox Float …" at bounding box center [513, 317] width 145 height 25
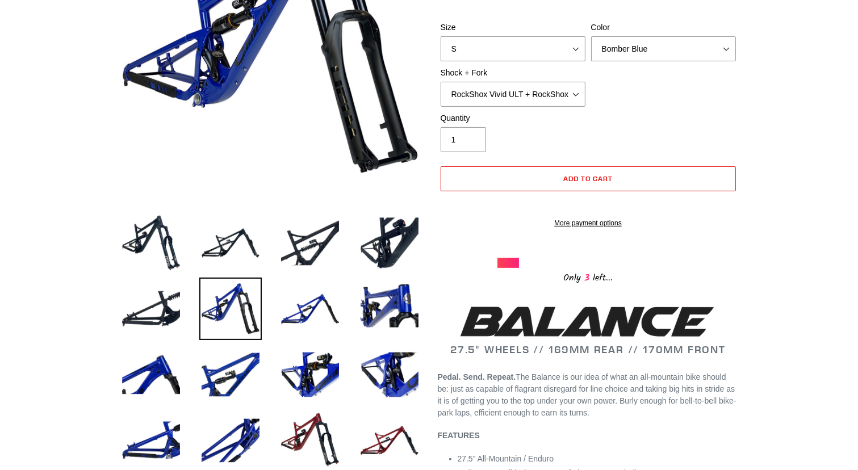
scroll to position [182, 0]
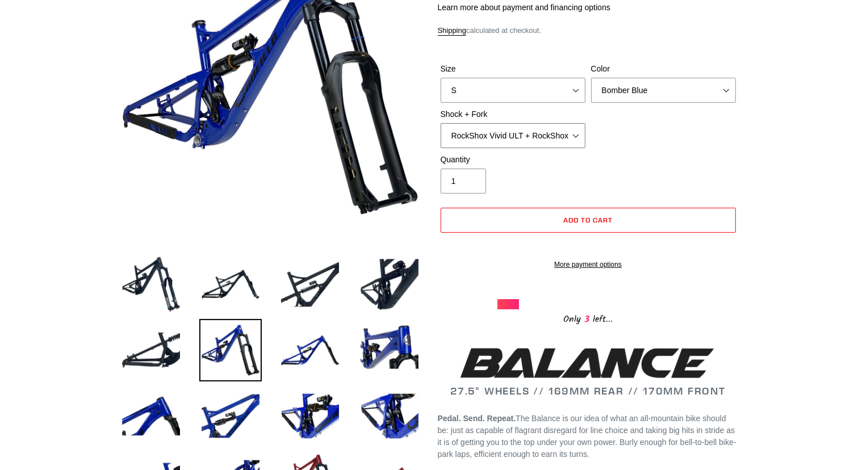
click at [578, 127] on select "Cane Creek Kitsuma Air + Helm MKII 27.5 170mm Fox Float X2 or DHX2 + Fox Float …" at bounding box center [513, 135] width 145 height 25
select select "Fox Float X2 or DHX2 + Fox Float GripX2 Kashima 170mm (29 or 27.5)"
click at [441, 123] on select "Cane Creek Kitsuma Air + Helm MKII 27.5 170mm Fox Float X2 or DHX2 + Fox Float …" at bounding box center [513, 135] width 145 height 25
click at [593, 216] on span "Add to cart" at bounding box center [588, 220] width 49 height 9
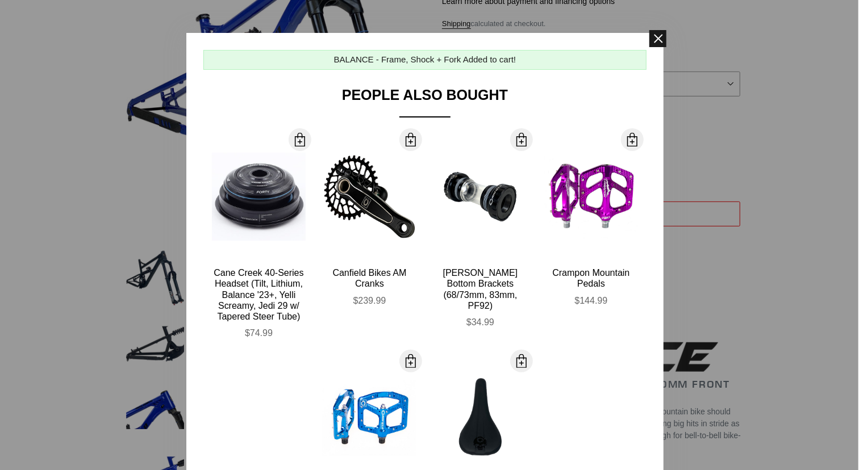
click at [655, 40] on span at bounding box center [657, 38] width 17 height 17
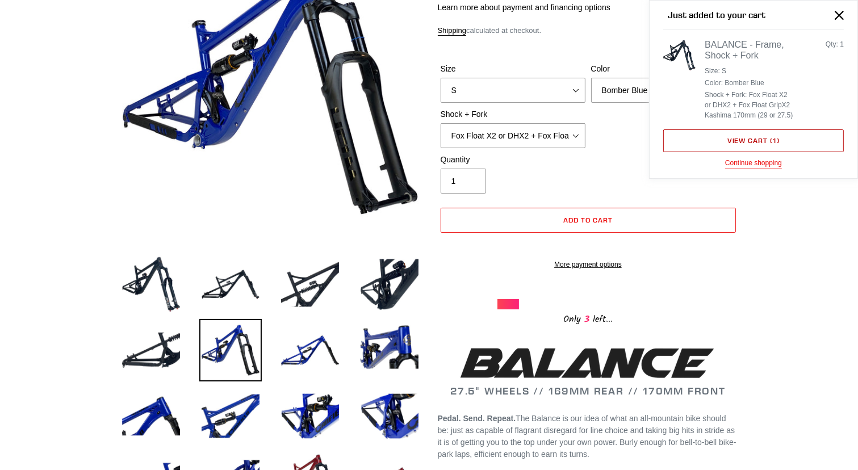
click at [736, 137] on link "View cart ( 1 )" at bounding box center [754, 141] width 181 height 23
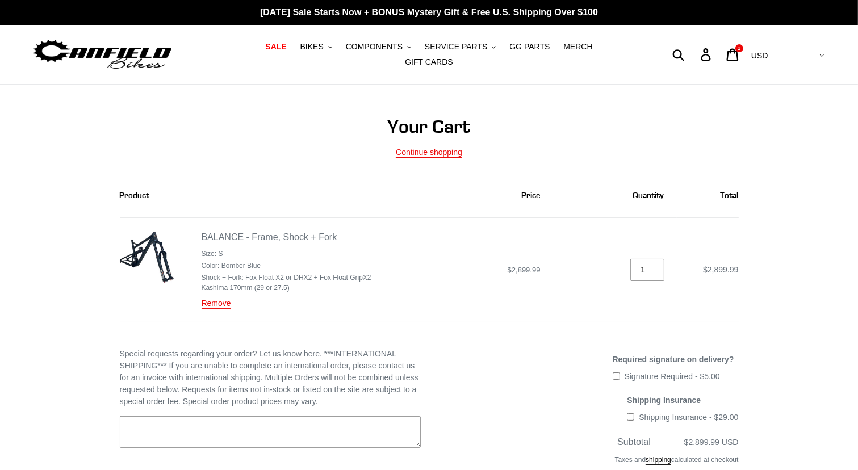
click at [212, 299] on link "Remove" at bounding box center [217, 304] width 30 height 10
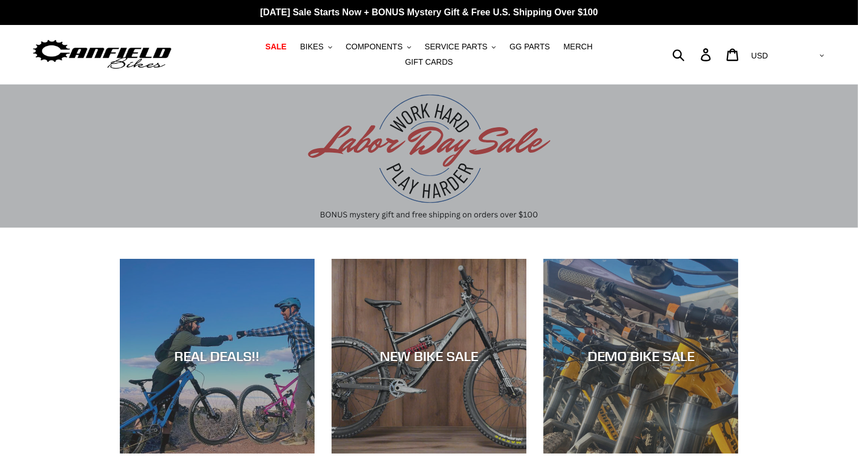
drag, startPoint x: 309, startPoint y: 53, endPoint x: 260, endPoint y: 70, distance: 51.7
click at [260, 70] on nav "SALE BIKES .cls-1{fill:#231f20} SHOP ALL BIKES SHOP DEMO BIKES - On SALE Now! J…" at bounding box center [429, 54] width 398 height 59
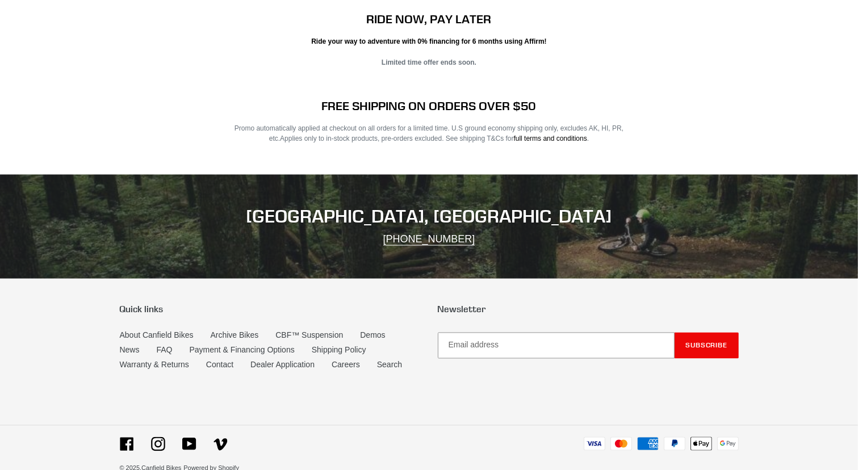
scroll to position [1977, 0]
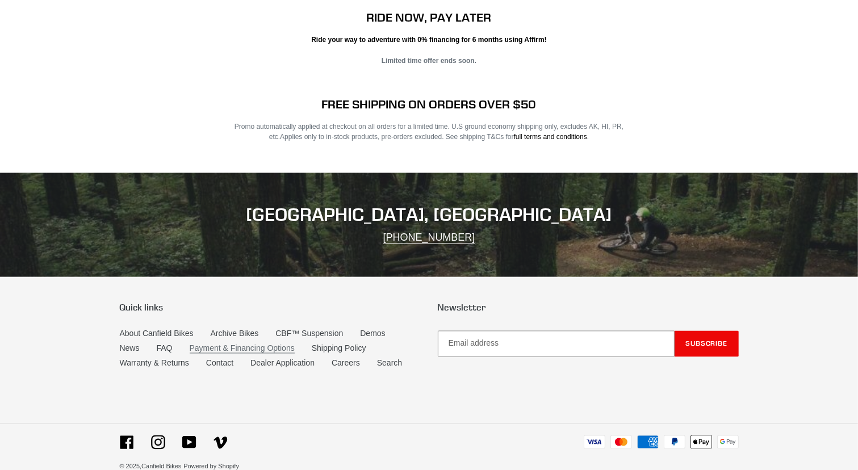
click at [270, 344] on link "Payment & Financing Options" at bounding box center [242, 349] width 105 height 10
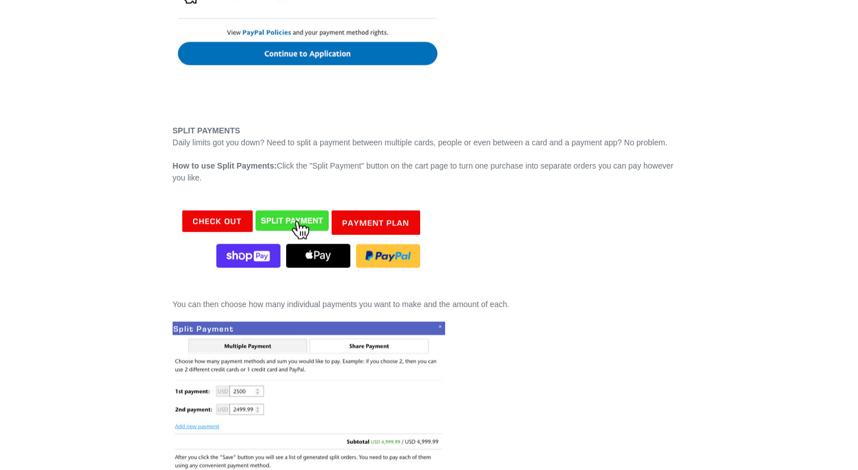
scroll to position [1409, 0]
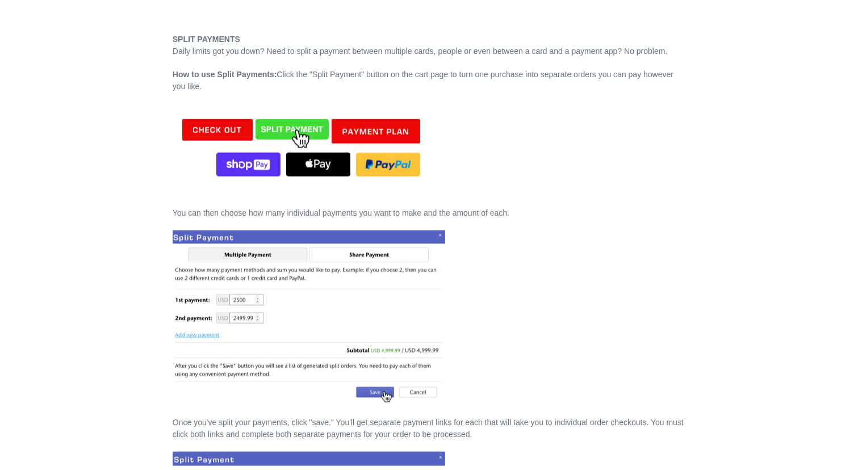
click at [120, 106] on div "Payment and Financing Options In order to help make your dream bike a reality, …" at bounding box center [421, 139] width 636 height 2864
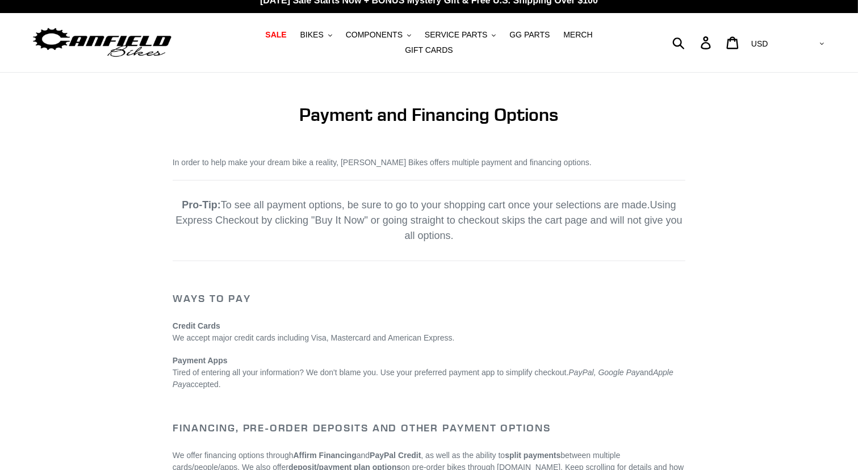
scroll to position [0, 0]
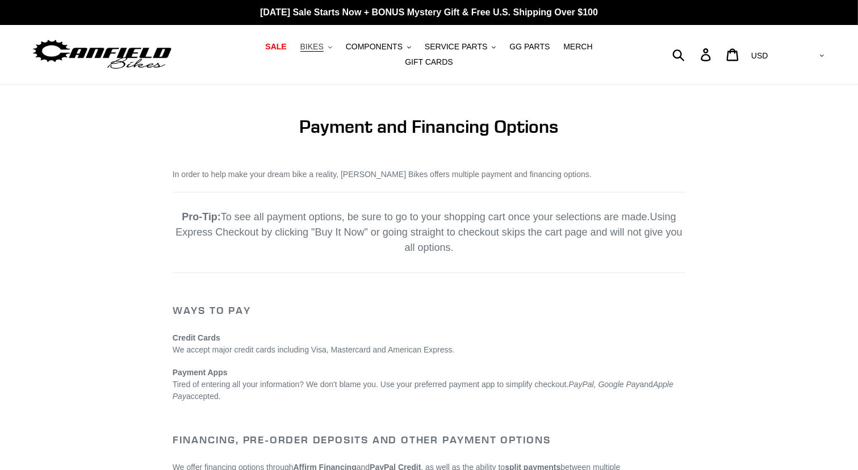
click at [307, 53] on button "BIKES .cls-1{fill:#231f20}" at bounding box center [316, 46] width 43 height 15
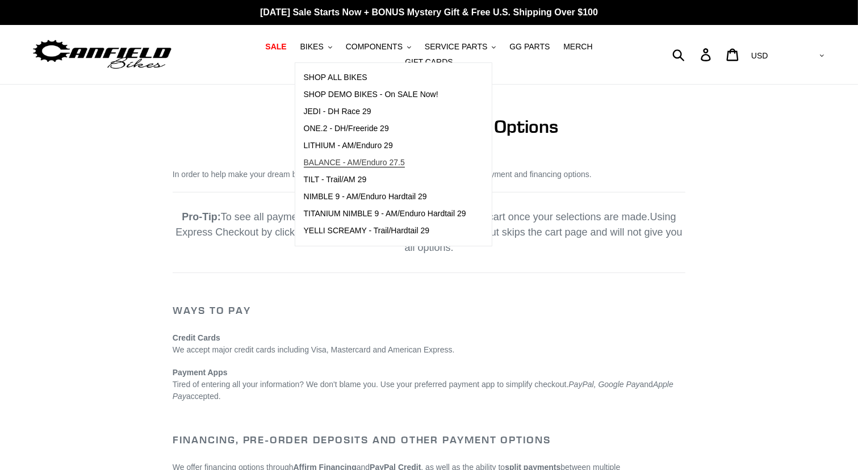
click at [320, 168] on span "BALANCE - AM/Enduro 27.5" at bounding box center [354, 163] width 101 height 10
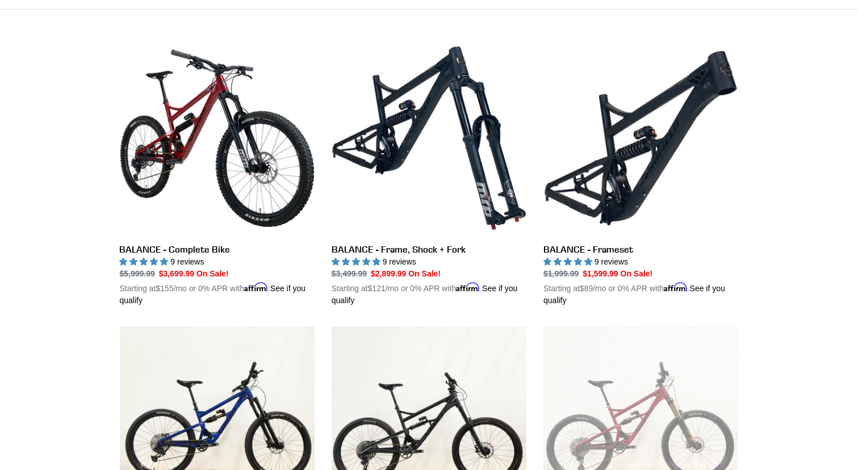
scroll to position [318, 0]
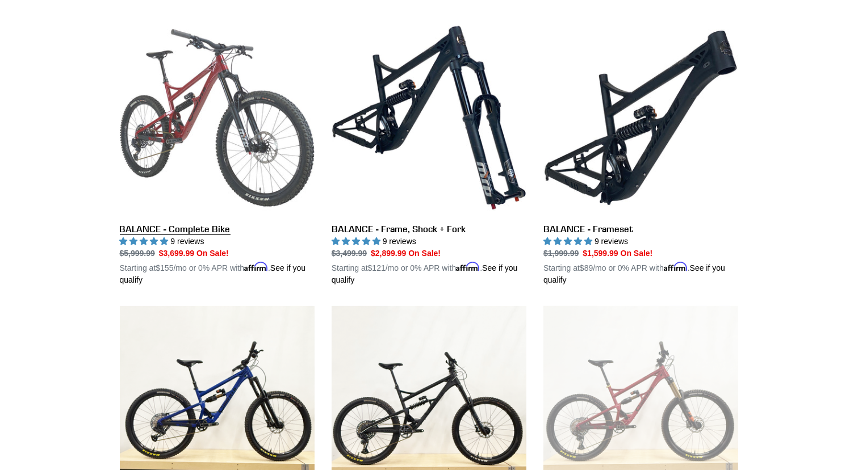
click at [211, 142] on link "BALANCE - Complete Bike" at bounding box center [217, 153] width 195 height 266
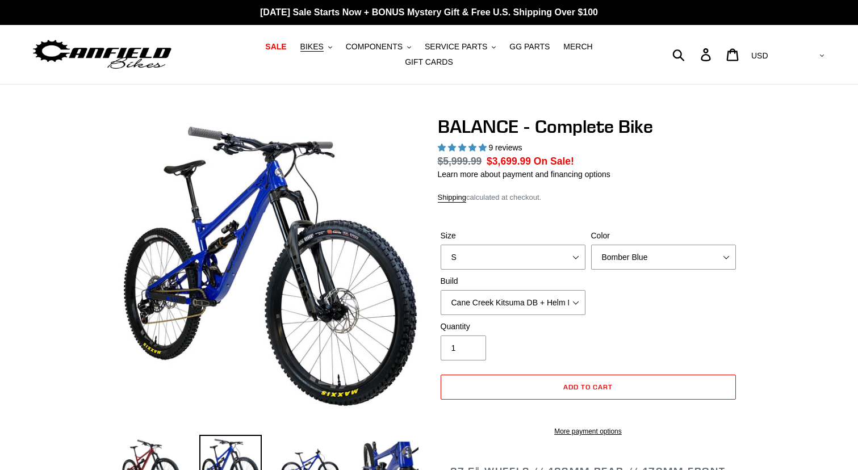
select select "highest-rating"
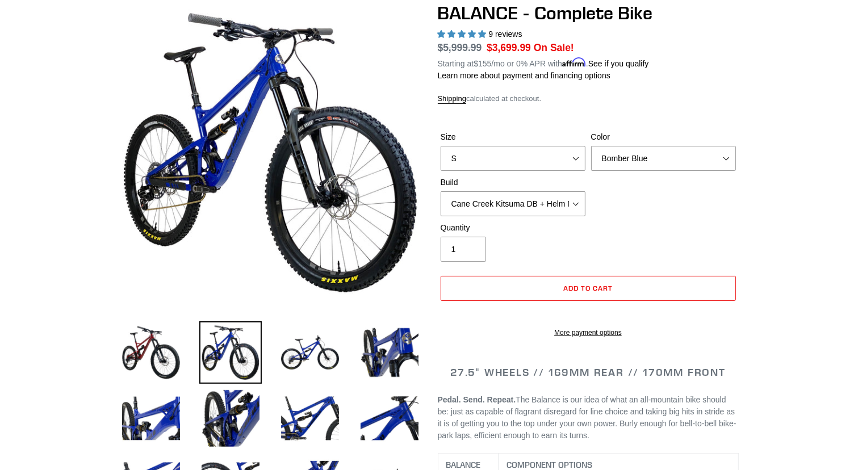
scroll to position [159, 0]
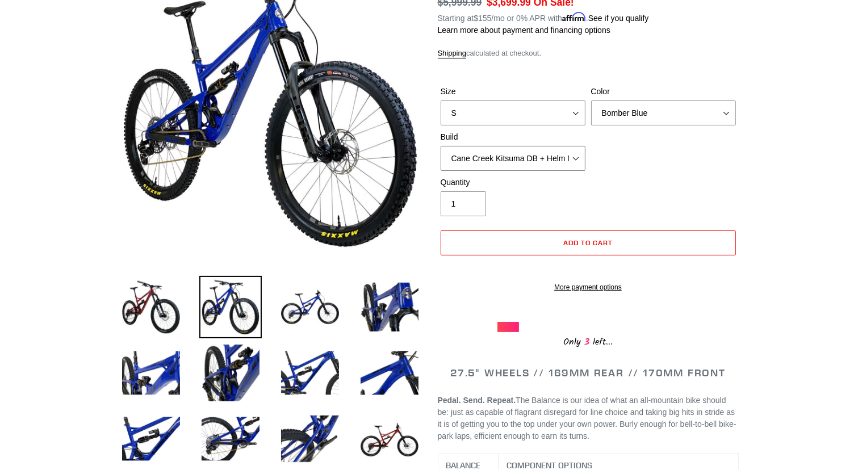
click at [573, 147] on select "Cane Creek Kitsuma DB + Helm MKII + SRAM GX Cane Creek Kitsuma DB + Helm MKII +…" at bounding box center [513, 158] width 145 height 25
click at [441, 146] on select "Cane Creek Kitsuma DB + Helm MKII + SRAM GX Cane Creek Kitsuma DB + Helm MKII +…" at bounding box center [513, 158] width 145 height 25
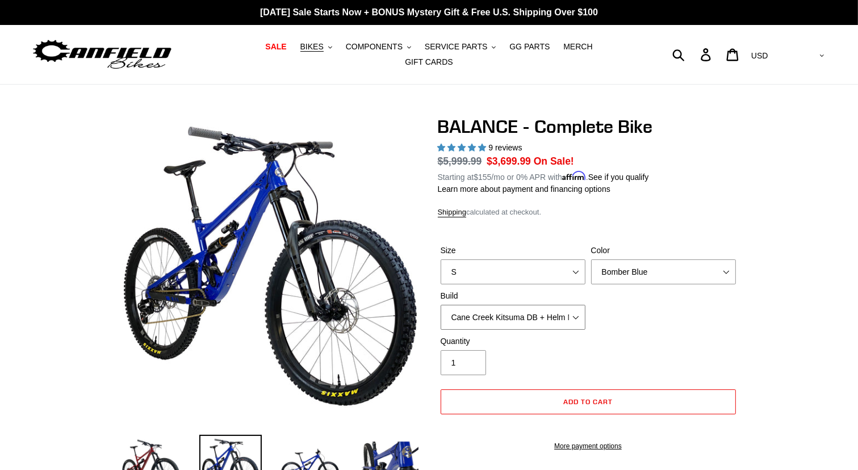
click at [579, 311] on select "Cane Creek Kitsuma DB + Helm MKII + SRAM GX Cane Creek Kitsuma DB + Helm MKII +…" at bounding box center [513, 317] width 145 height 25
select select "RockShox Vivid ULT + Zeb ULT + SRAM GX"
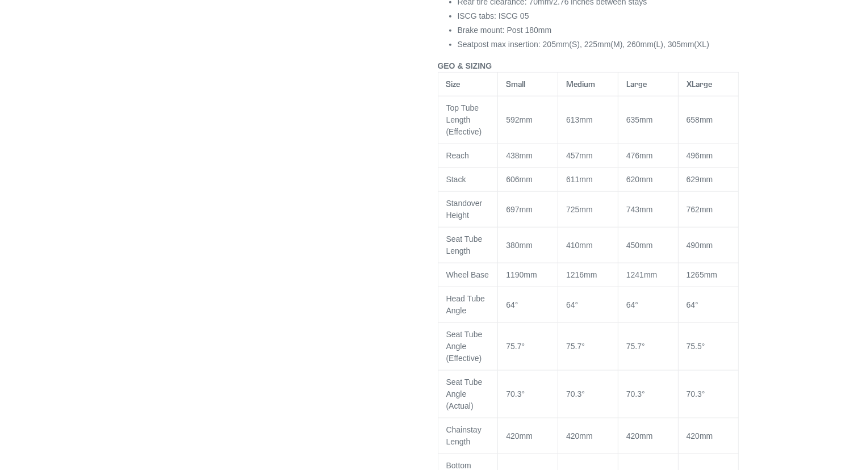
scroll to position [1432, 0]
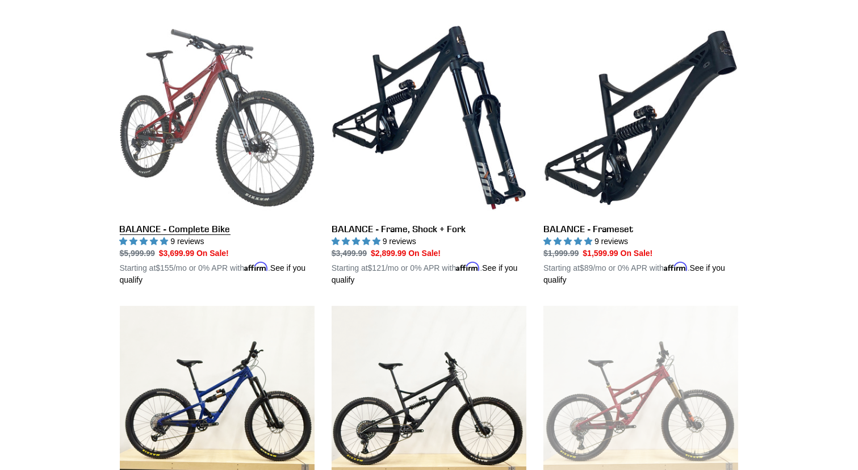
click at [252, 106] on link "BALANCE - Complete Bike" at bounding box center [217, 153] width 195 height 266
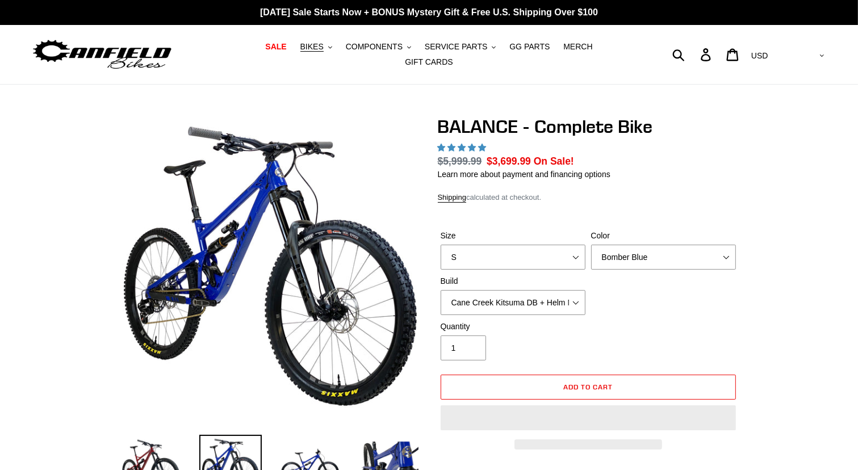
select select "highest-rating"
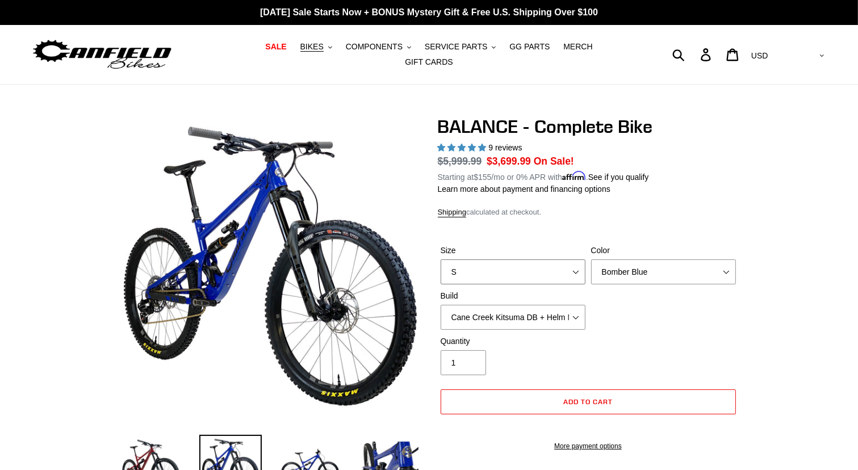
click at [577, 266] on select "S M L XL" at bounding box center [513, 272] width 145 height 25
select select "M"
click at [441, 260] on select "S M L XL" at bounding box center [513, 272] width 145 height 25
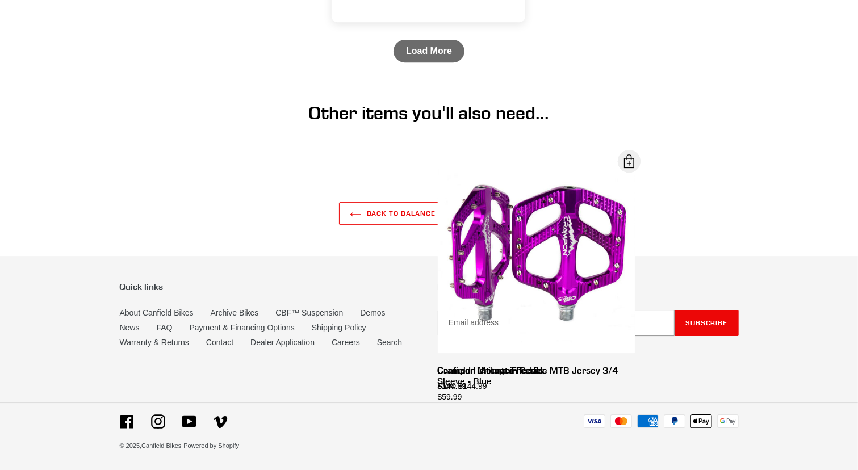
scroll to position [3494, 0]
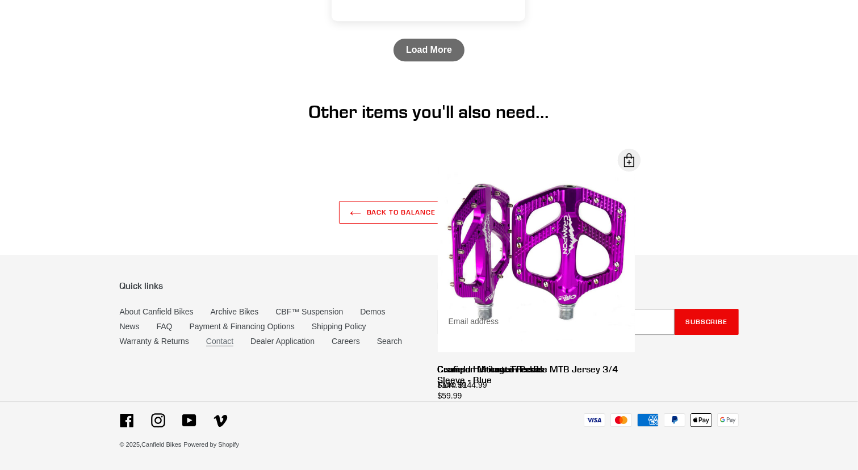
click at [221, 340] on link "Contact" at bounding box center [219, 342] width 27 height 10
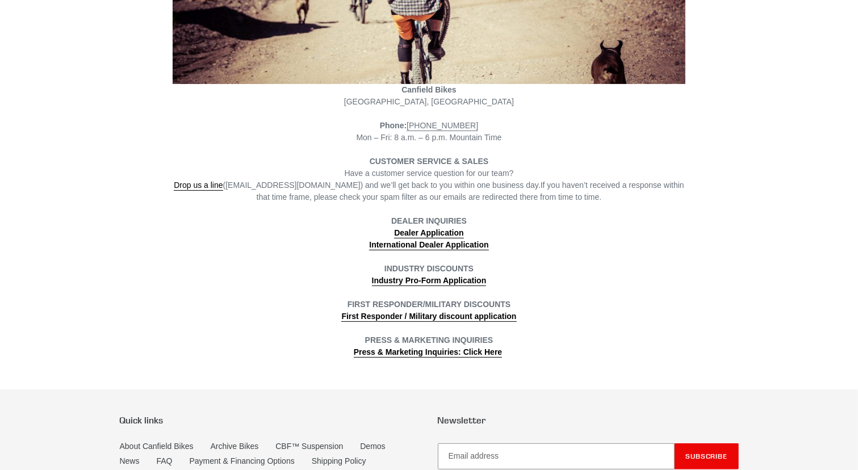
scroll to position [250, 0]
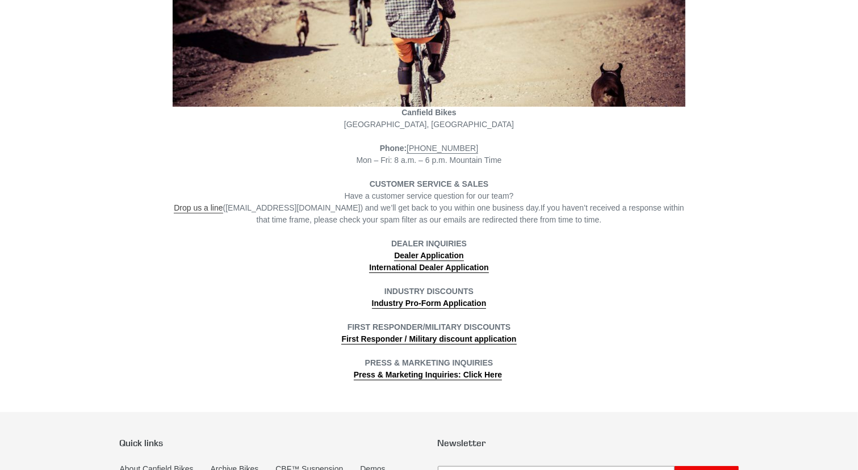
click at [203, 203] on link "Drop us a line" at bounding box center [198, 208] width 49 height 10
click at [104, 151] on div "Contact [PERSON_NAME][GEOGRAPHIC_DATA], [GEOGRAPHIC_DATA] Phone: [PHONE_NUMBER]…" at bounding box center [421, 123] width 636 height 515
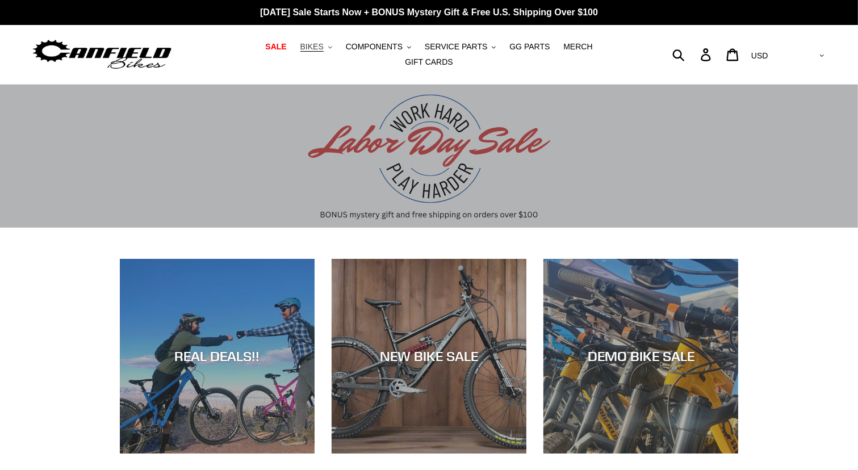
click at [328, 49] on icon ".cls-1{fill:#231f20}" at bounding box center [330, 47] width 4 height 4
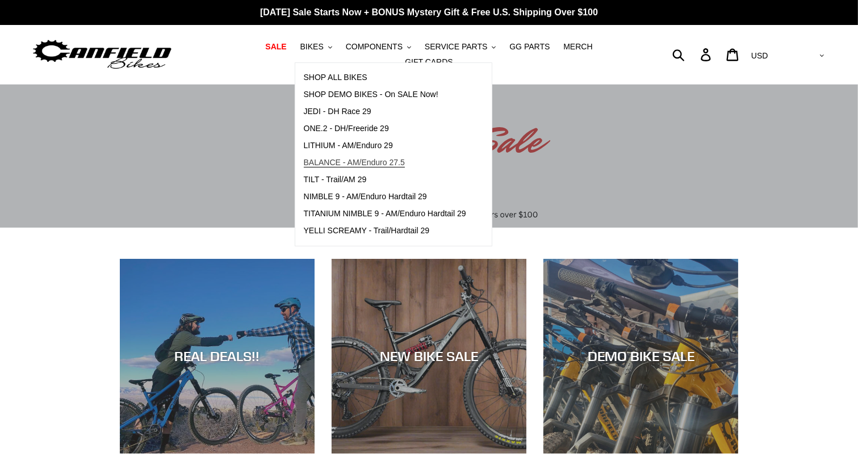
click at [318, 168] on span "BALANCE - AM/Enduro 27.5" at bounding box center [354, 163] width 101 height 10
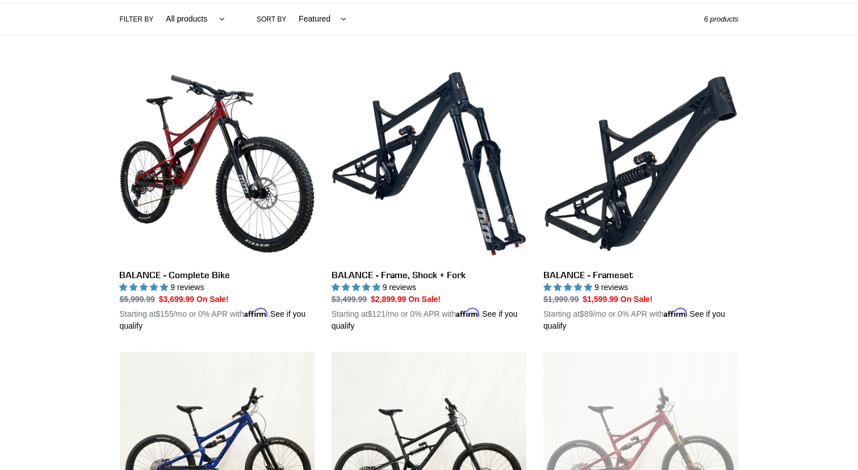
scroll to position [273, 0]
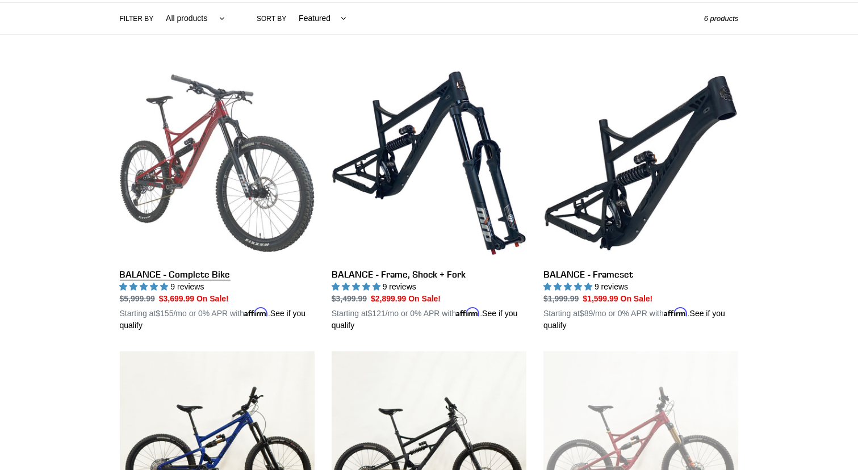
click at [231, 143] on link "BALANCE - Complete Bike" at bounding box center [217, 199] width 195 height 266
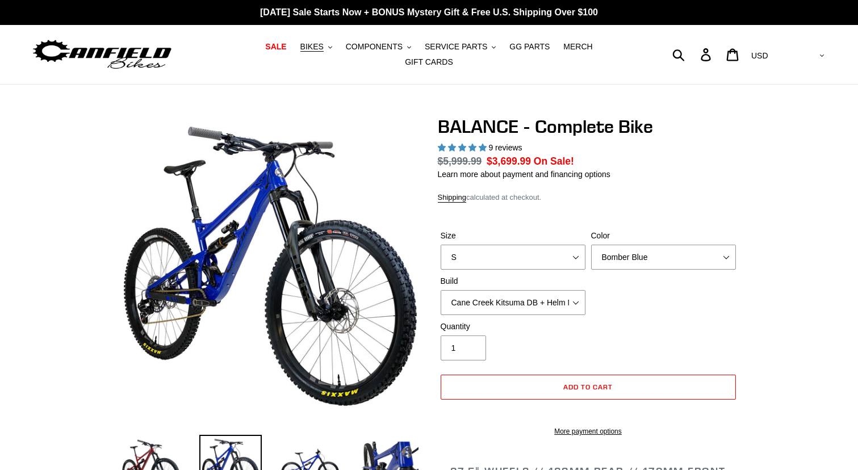
select select "highest-rating"
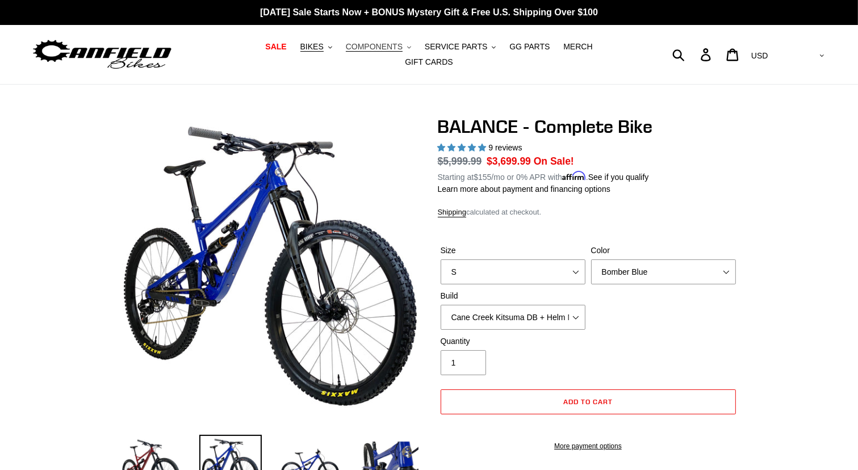
click at [382, 53] on button "COMPONENTS .cls-1{fill:#231f20}" at bounding box center [378, 46] width 77 height 15
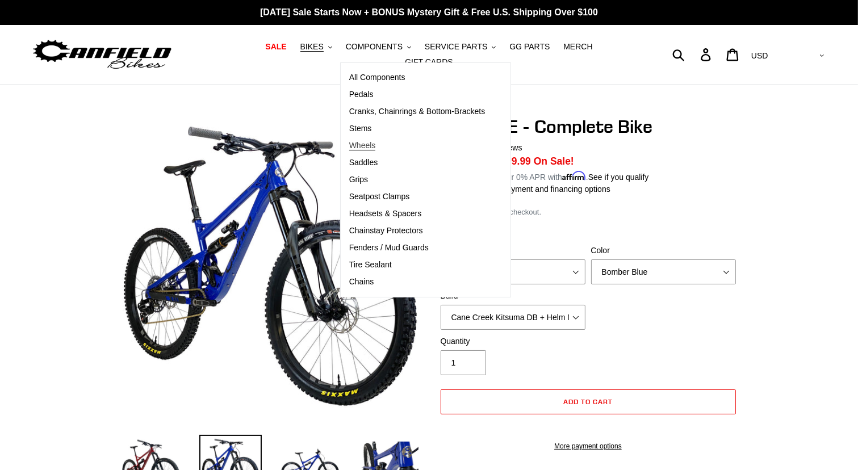
click at [349, 148] on span "Wheels" at bounding box center [362, 146] width 27 height 10
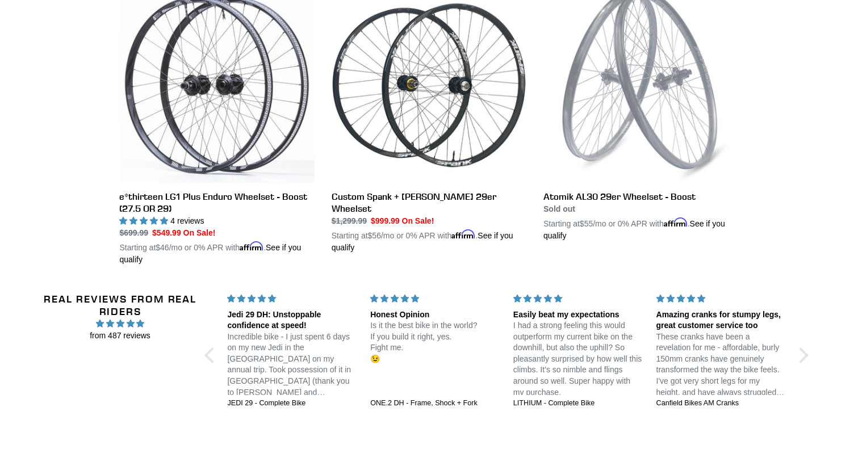
scroll to position [364, 0]
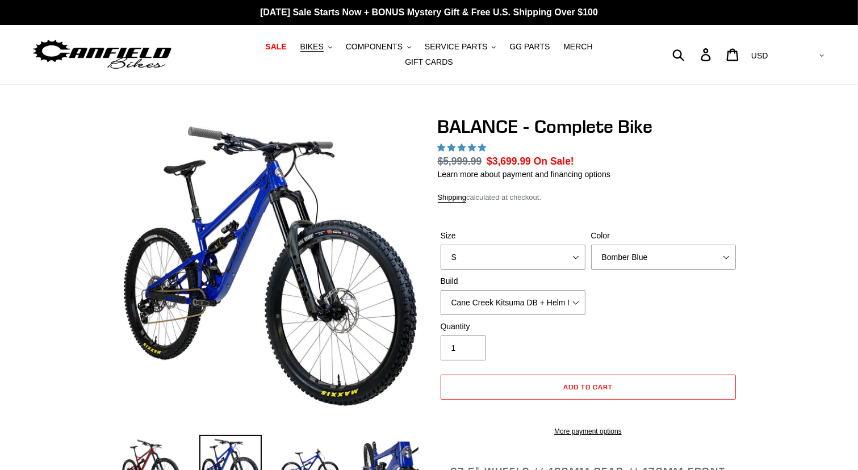
select select "highest-rating"
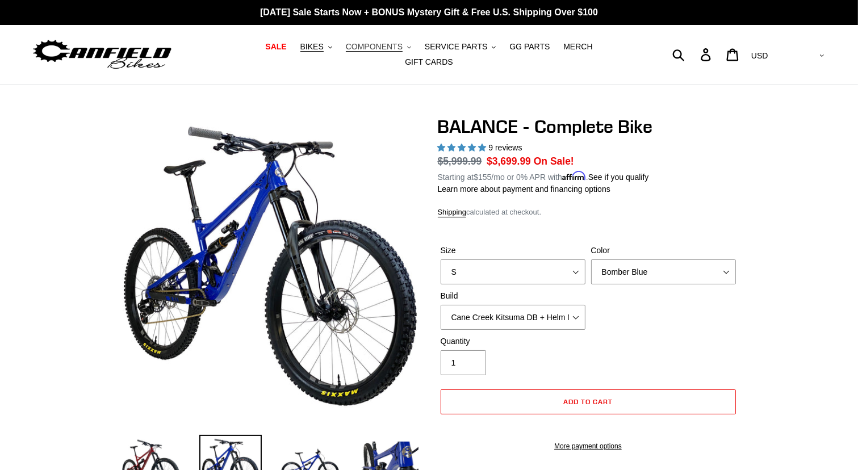
click at [379, 52] on button "COMPONENTS .cls-1{fill:#231f20}" at bounding box center [378, 46] width 77 height 15
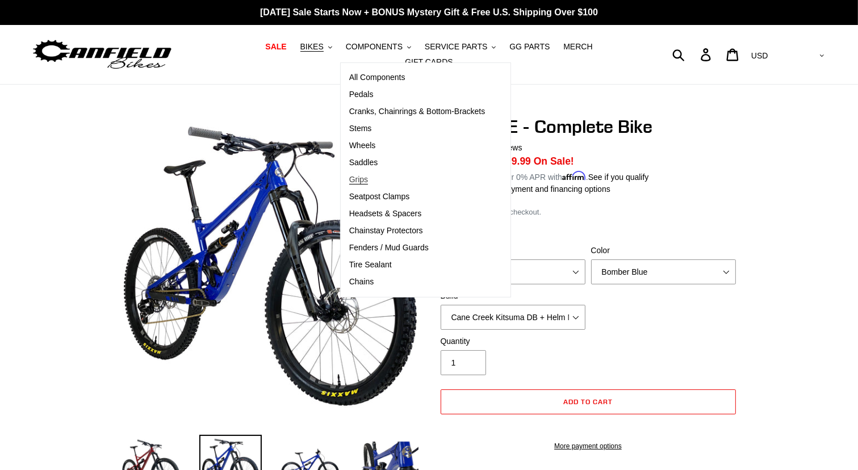
click at [349, 185] on span "Grips" at bounding box center [358, 180] width 19 height 10
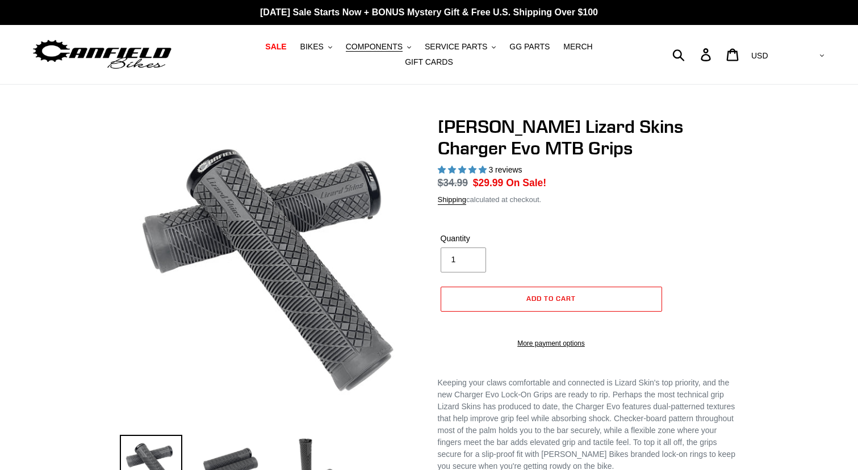
select select "highest-rating"
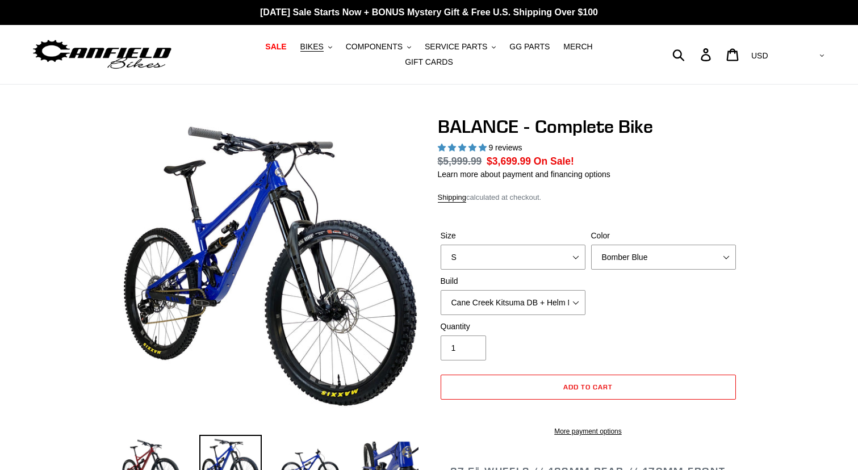
select select "highest-rating"
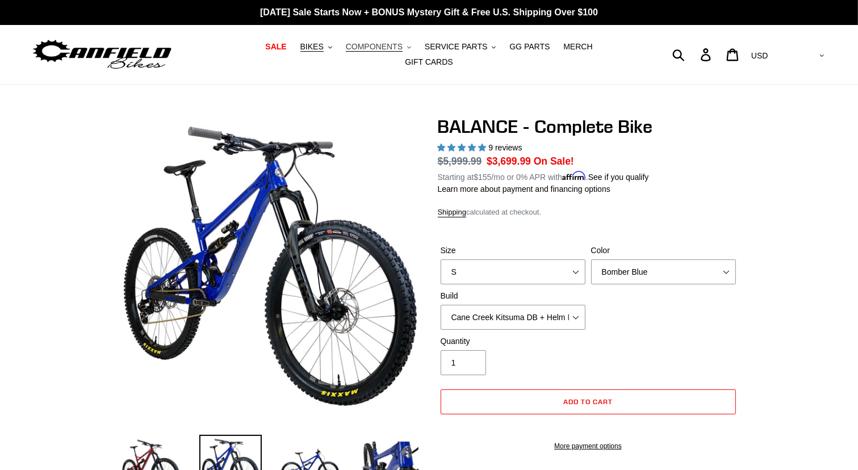
click at [381, 54] on button "COMPONENTS .cls-1{fill:#231f20}" at bounding box center [378, 46] width 77 height 15
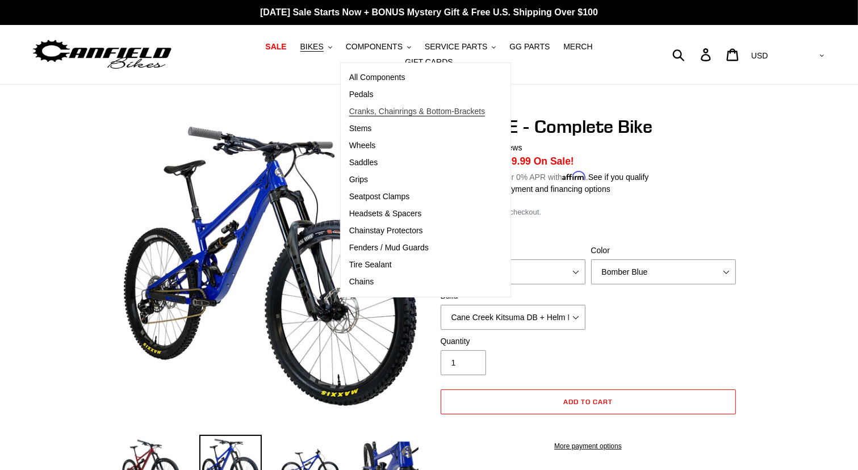
click at [352, 114] on span "Cranks, Chainrings & Bottom-Brackets" at bounding box center [417, 112] width 136 height 10
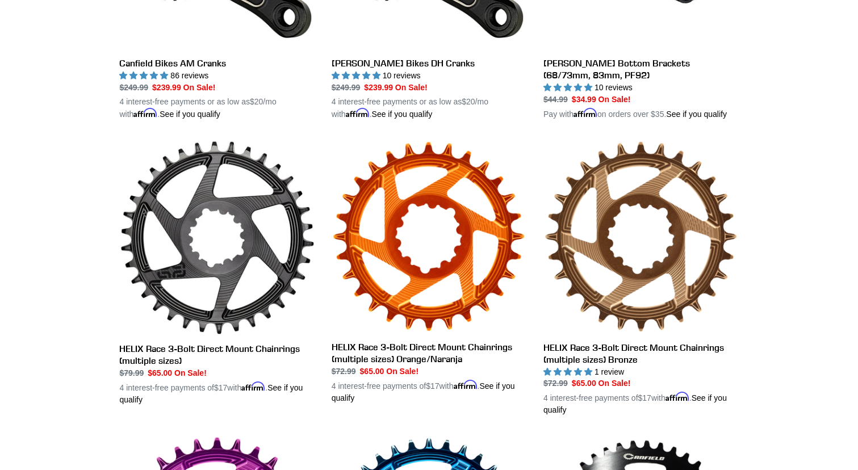
scroll to position [500, 0]
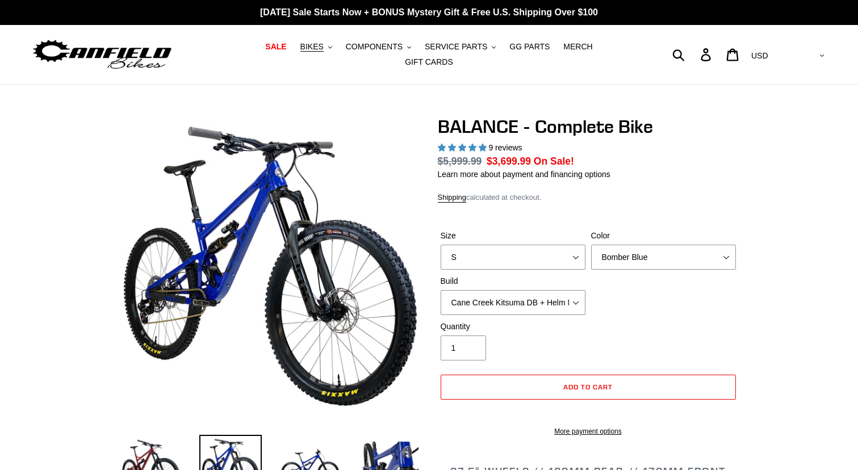
select select "highest-rating"
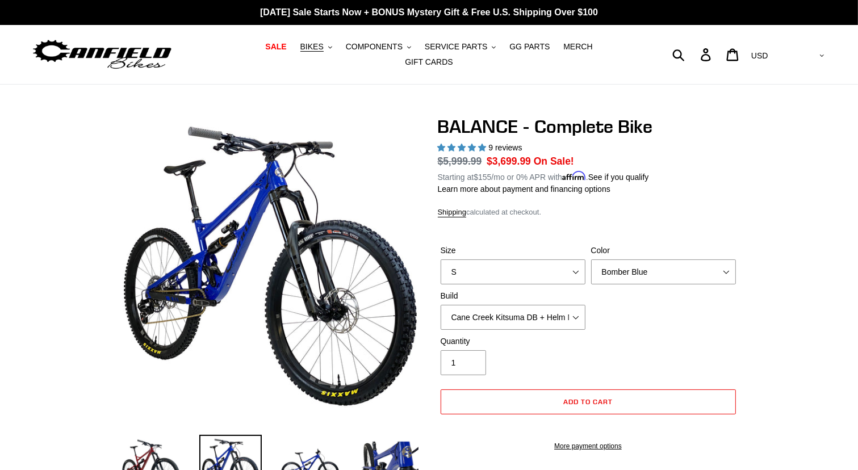
click at [651, 38] on div "Submit Search Log in Cart 0 items Currency AED AFN ALL AMD ANG AUD AWG AZN [GEO…" at bounding box center [727, 54] width 199 height 59
click at [328, 49] on icon ".cls-1{fill:#231f20}" at bounding box center [330, 47] width 4 height 4
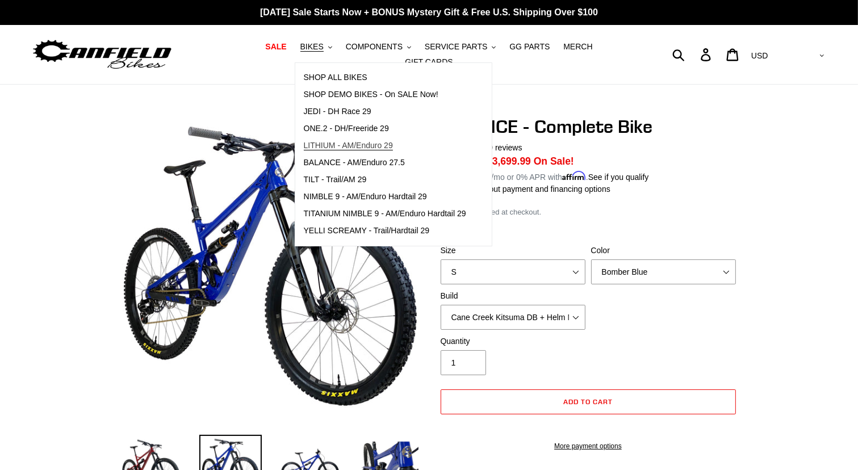
click at [351, 151] on span "LITHIUM - AM/Enduro 29" at bounding box center [348, 146] width 89 height 10
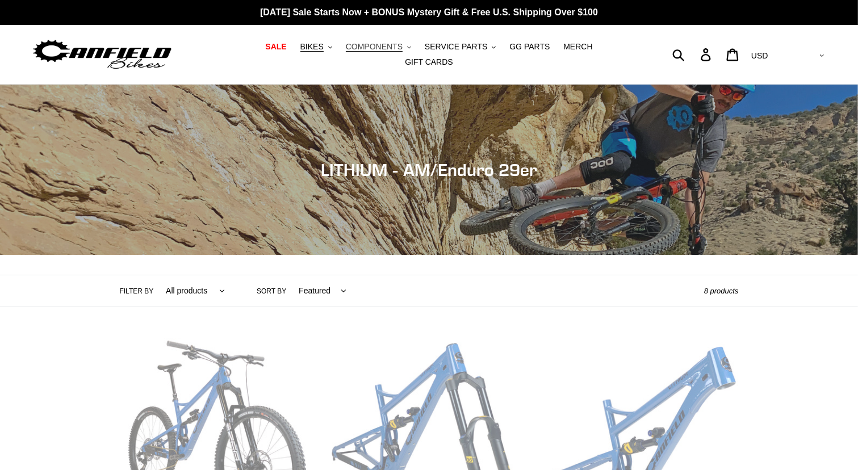
click at [381, 53] on button "COMPONENTS .cls-1{fill:#231f20}" at bounding box center [378, 46] width 77 height 15
click at [328, 49] on icon ".cls-1{fill:#231f20}" at bounding box center [330, 47] width 4 height 4
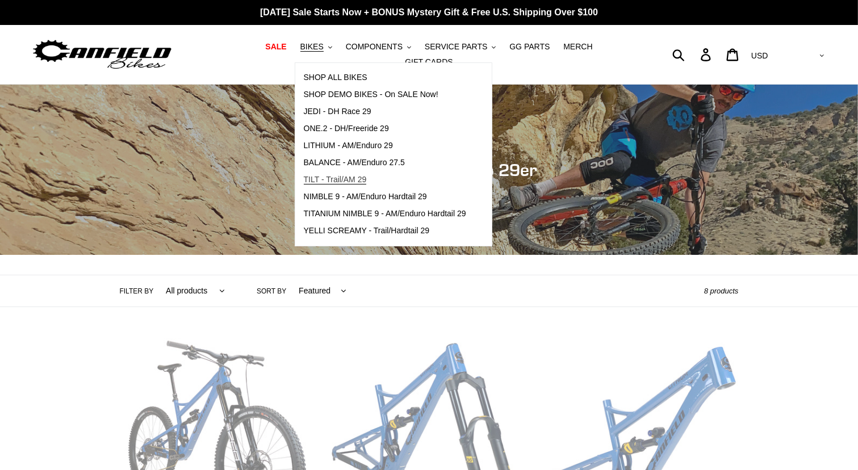
click at [335, 182] on span "TILT - Trail/AM 29" at bounding box center [335, 180] width 63 height 10
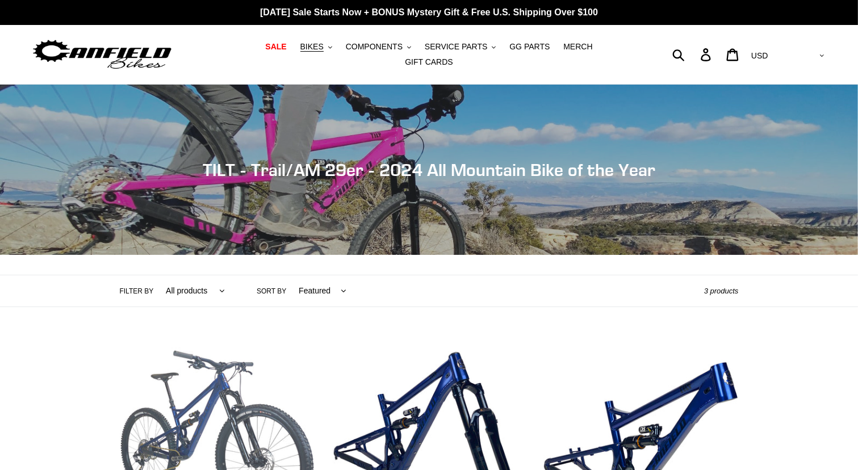
click at [218, 367] on link "TILT - Complete Bike" at bounding box center [217, 472] width 195 height 266
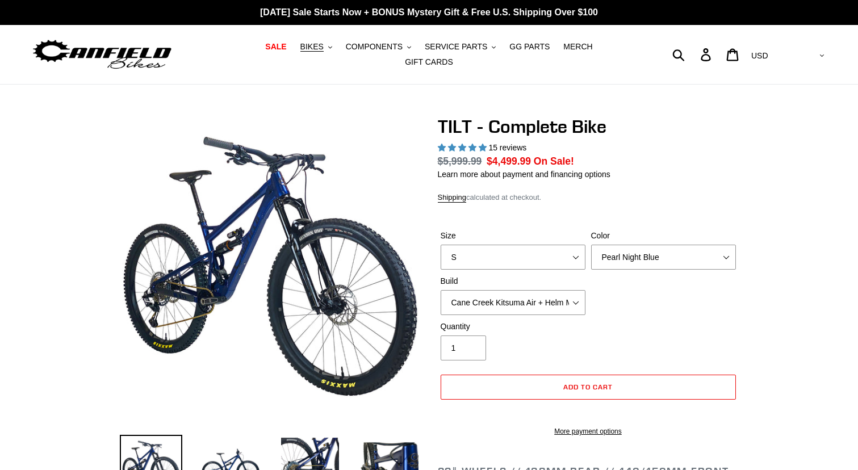
select select "highest-rating"
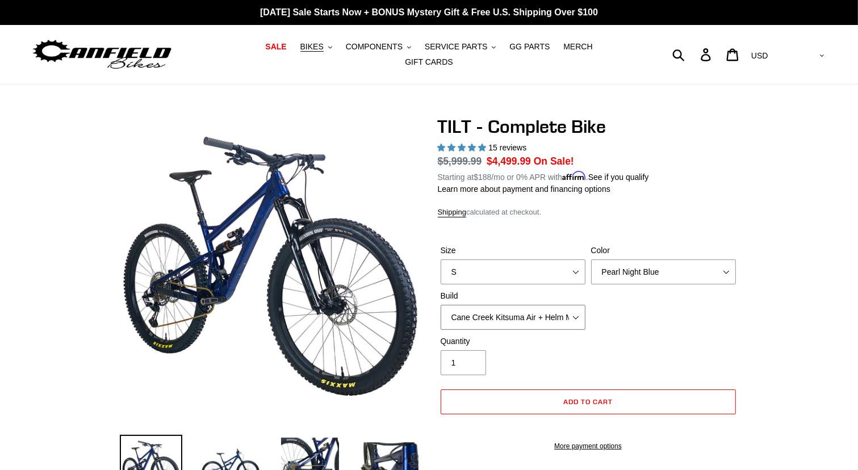
click at [575, 310] on select "Cane Creek Kitsuma Air + Helm MKII 140 + SRAM GX Cane Creek Kitsuma Air + Helm …" at bounding box center [513, 317] width 145 height 25
select select "Fox Float X + 36 SL Factory Grip X 140 + SRAM XO"
click at [441, 305] on select "Cane Creek Kitsuma Air + Helm MKII 140 + SRAM GX Cane Creek Kitsuma Air + Helm …" at bounding box center [513, 317] width 145 height 25
